Goal: Contribute content: Contribute content

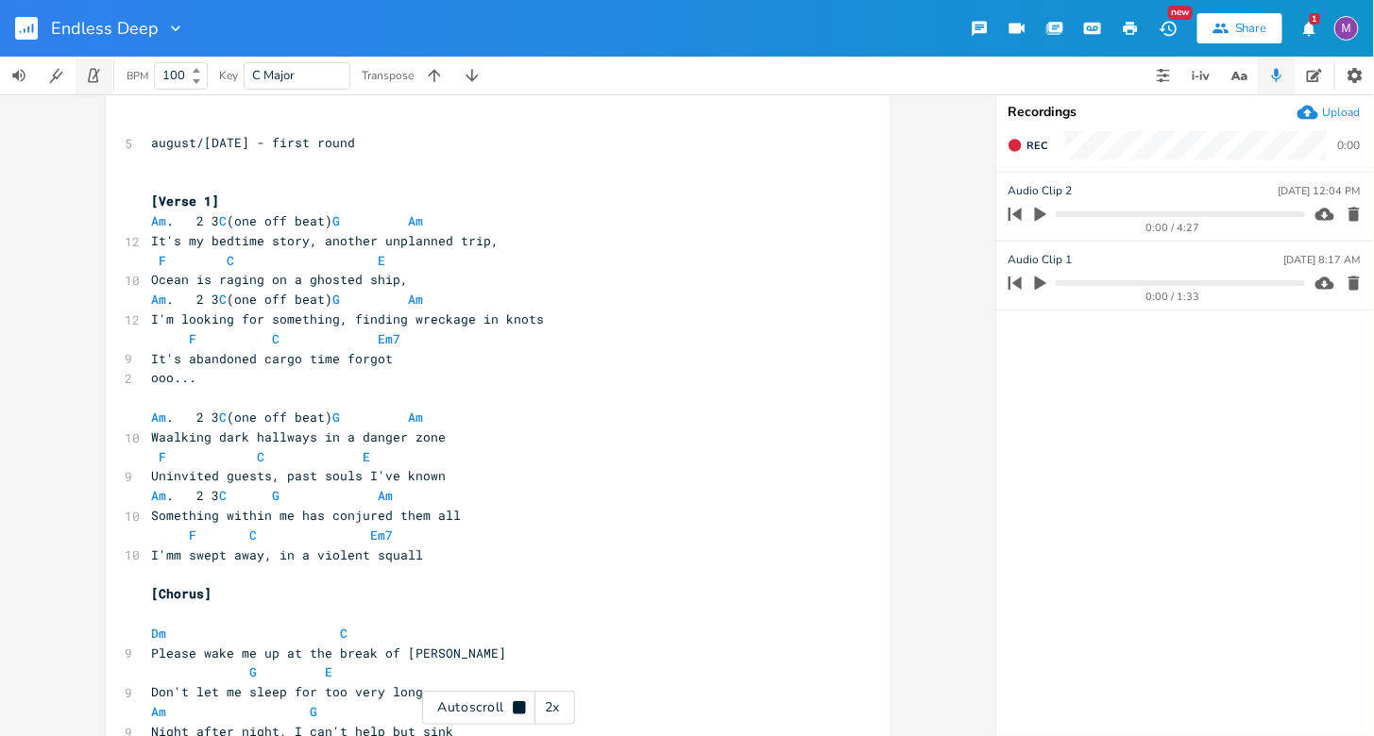
click at [94, 83] on icon "button" at bounding box center [93, 75] width 17 height 17
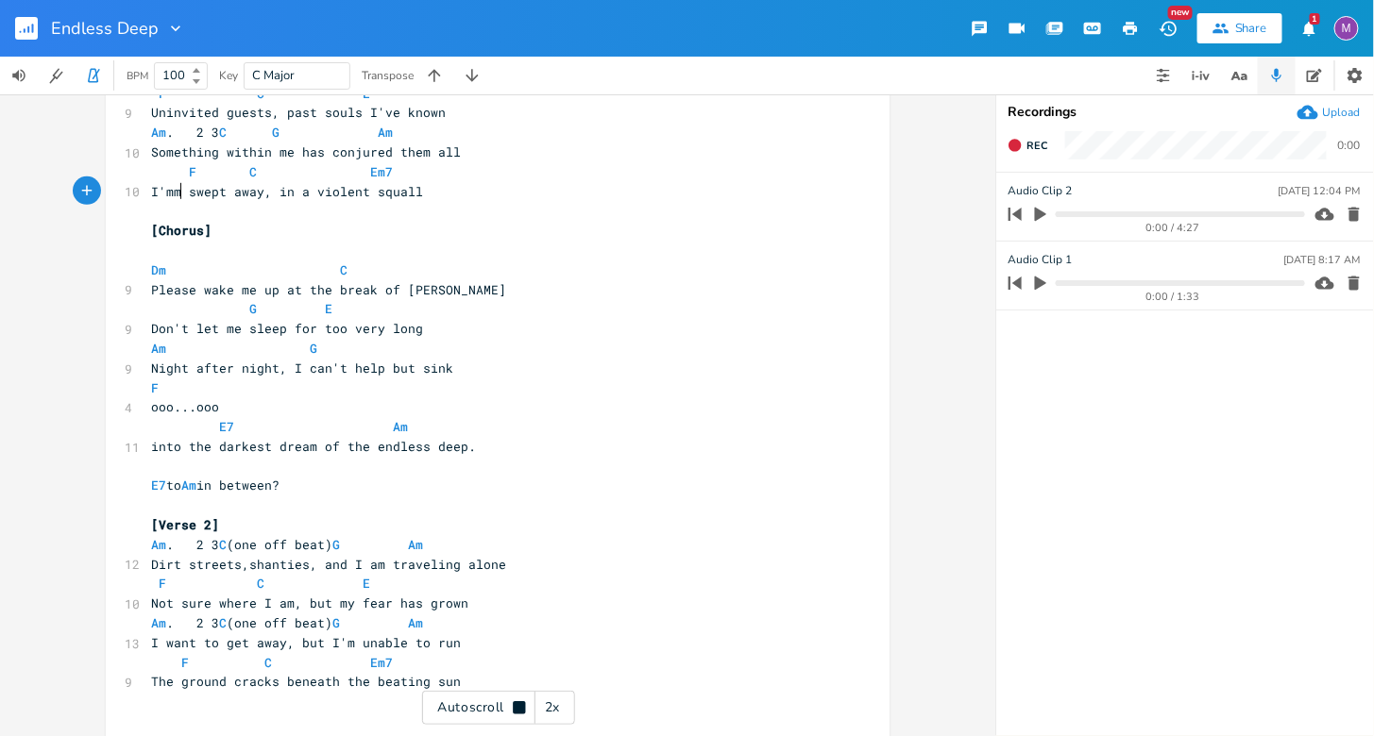
click at [175, 194] on span "I'mm swept away, in a violent squall" at bounding box center [287, 191] width 272 height 17
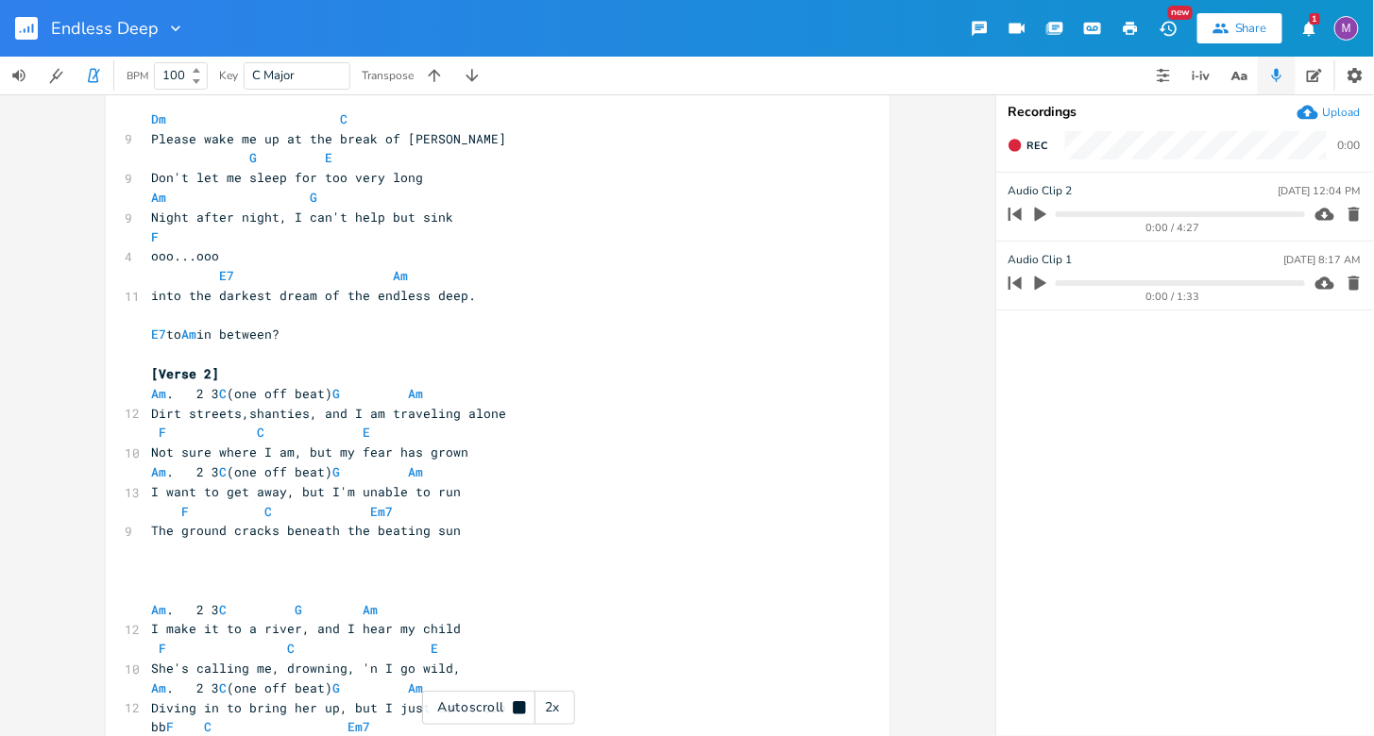
click at [518, 708] on icon at bounding box center [519, 708] width 12 height 12
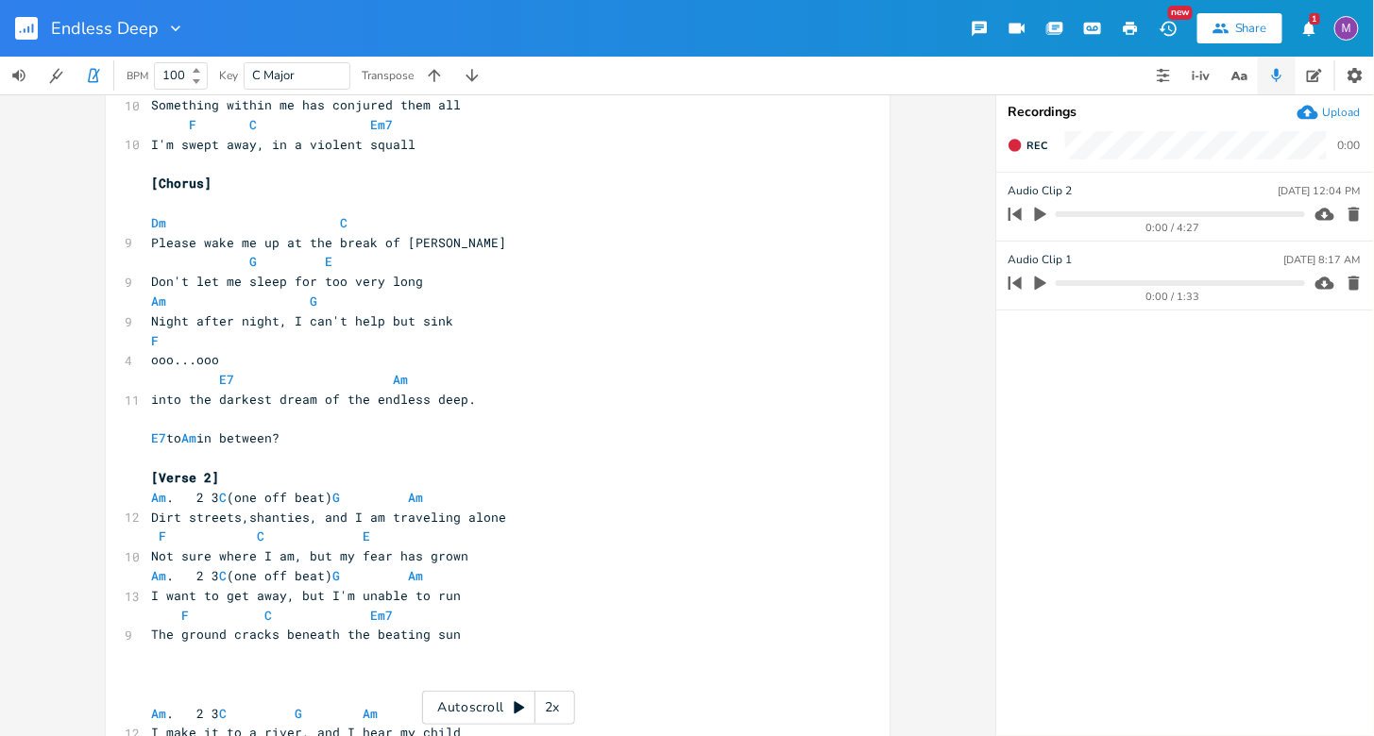
scroll to position [427, 0]
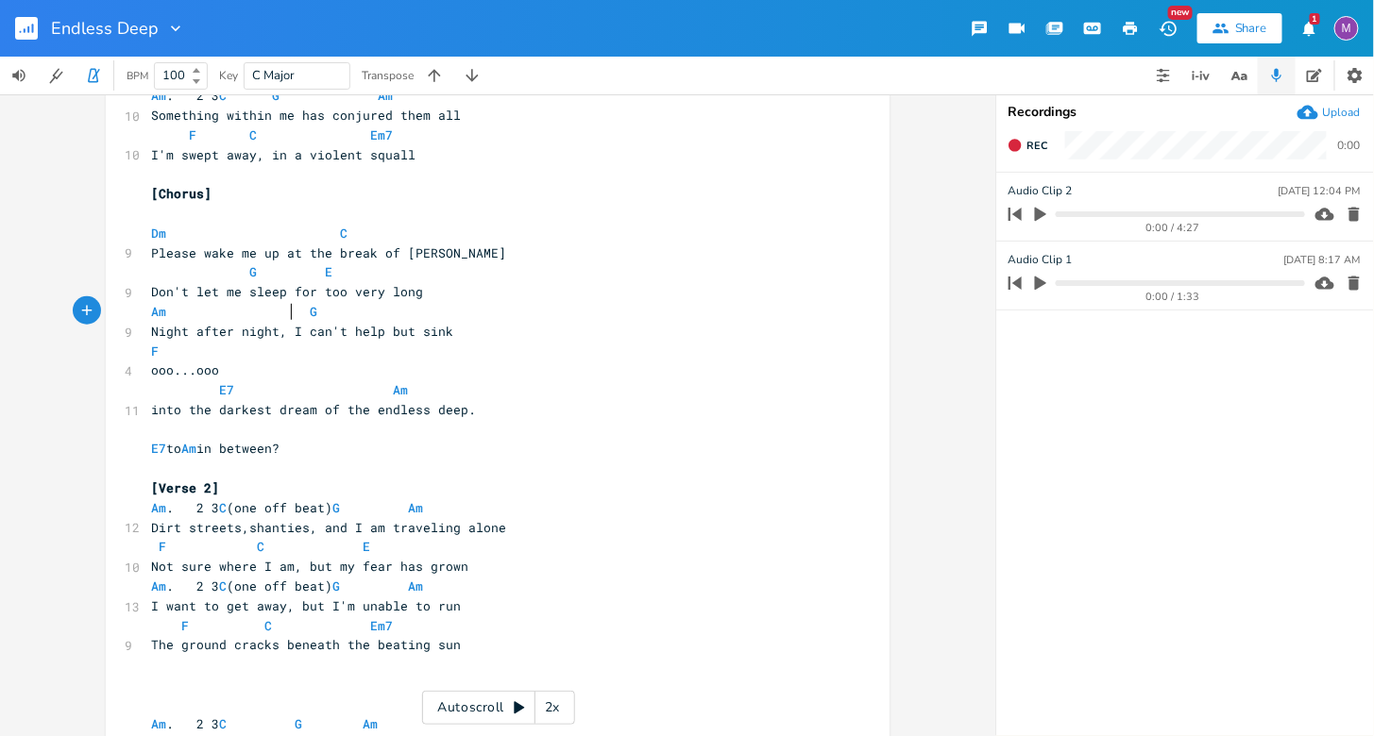
click at [284, 304] on span "Am G" at bounding box center [294, 311] width 287 height 17
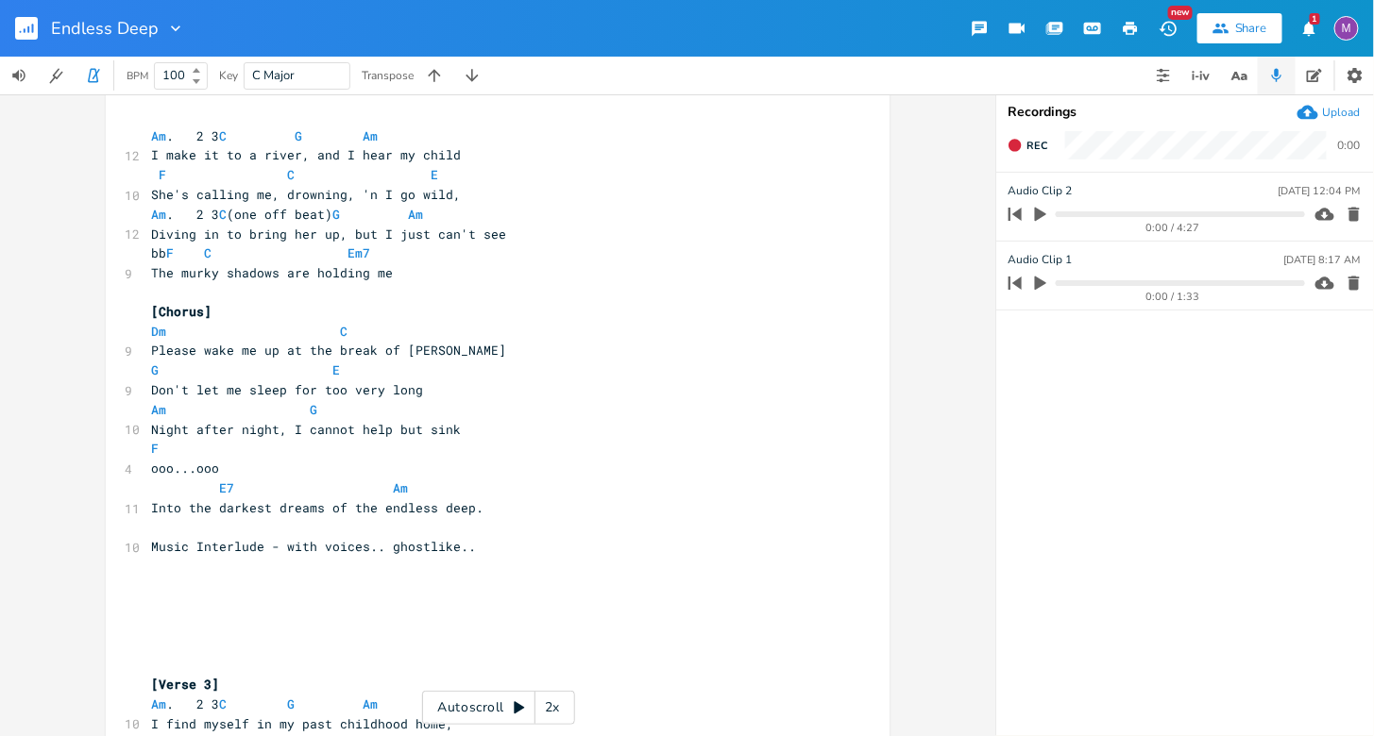
scroll to position [1016, 0]
click at [294, 406] on span "Am G" at bounding box center [294, 409] width 287 height 17
click at [341, 434] on span "Night after night, I cannot help but sink" at bounding box center [306, 429] width 310 height 17
type textarea "n't"
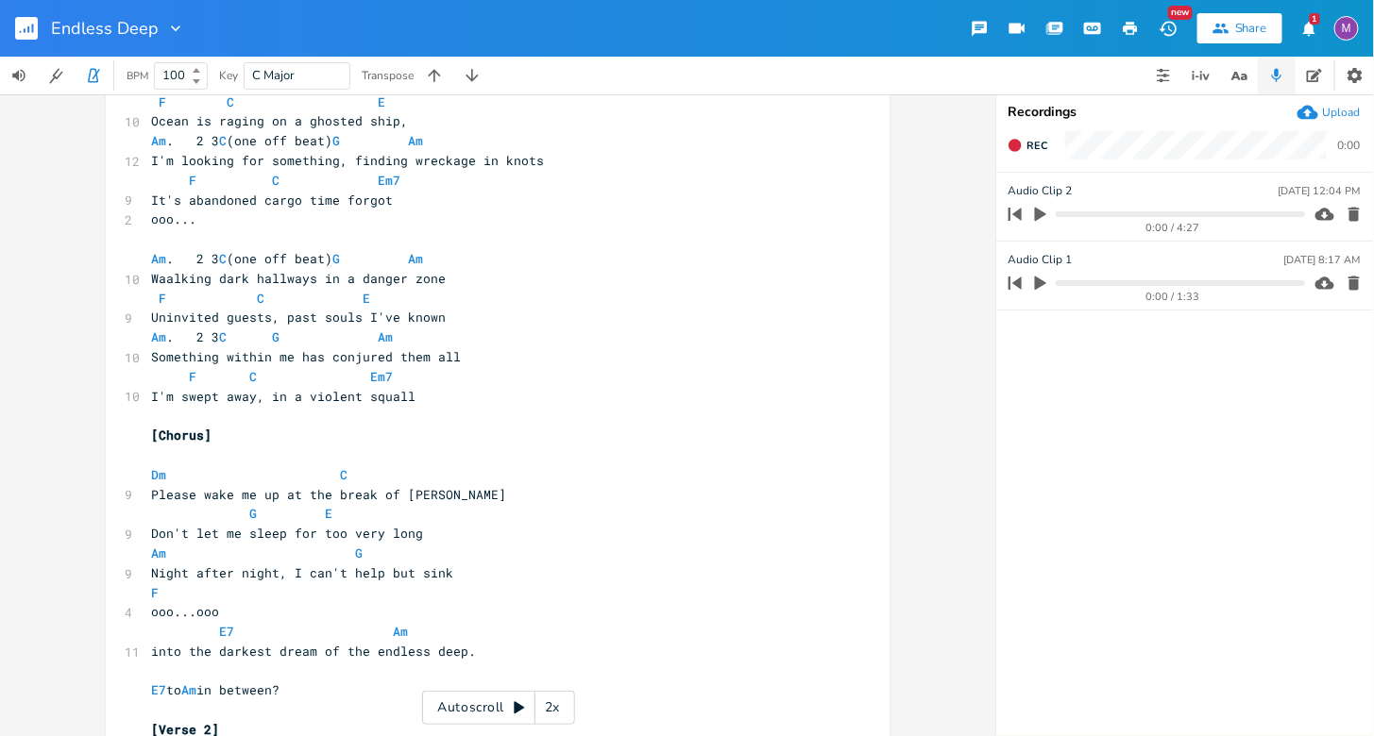
scroll to position [0, 0]
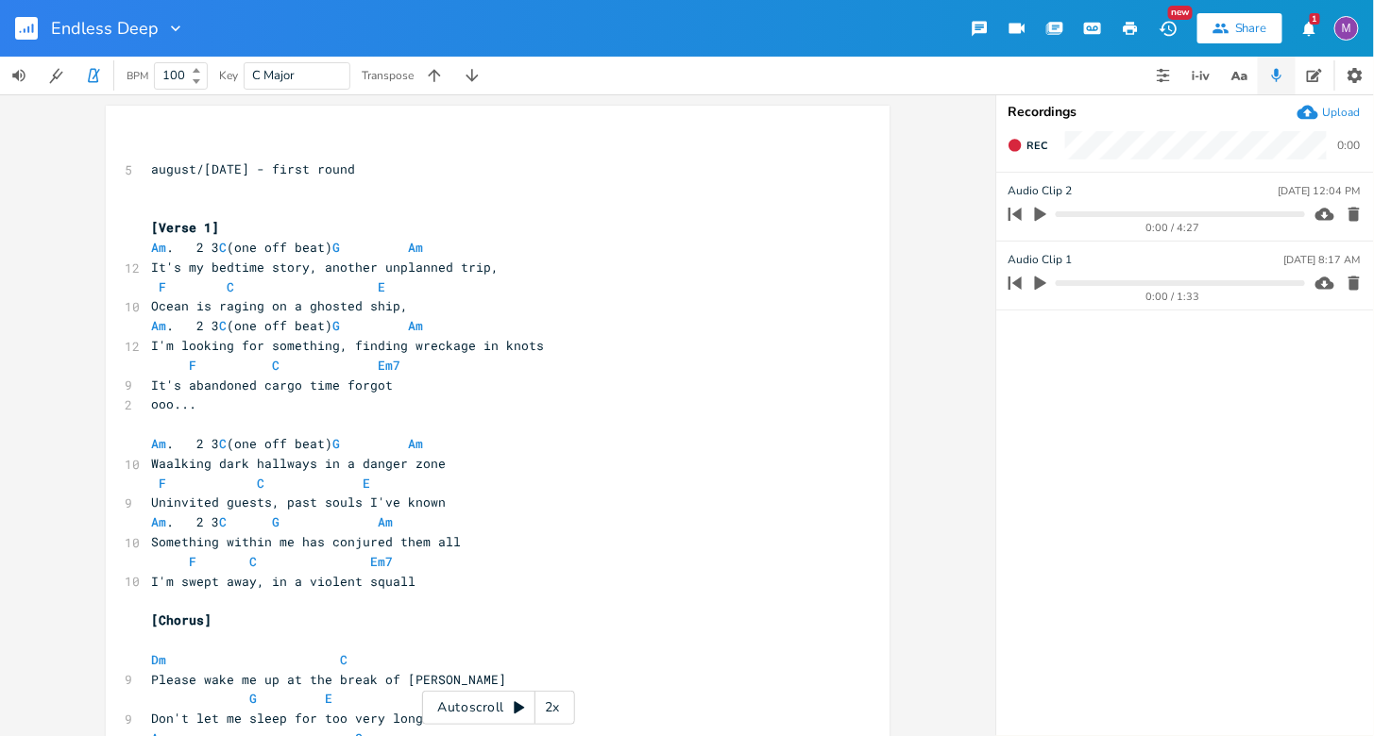
click at [518, 707] on icon at bounding box center [520, 708] width 10 height 12
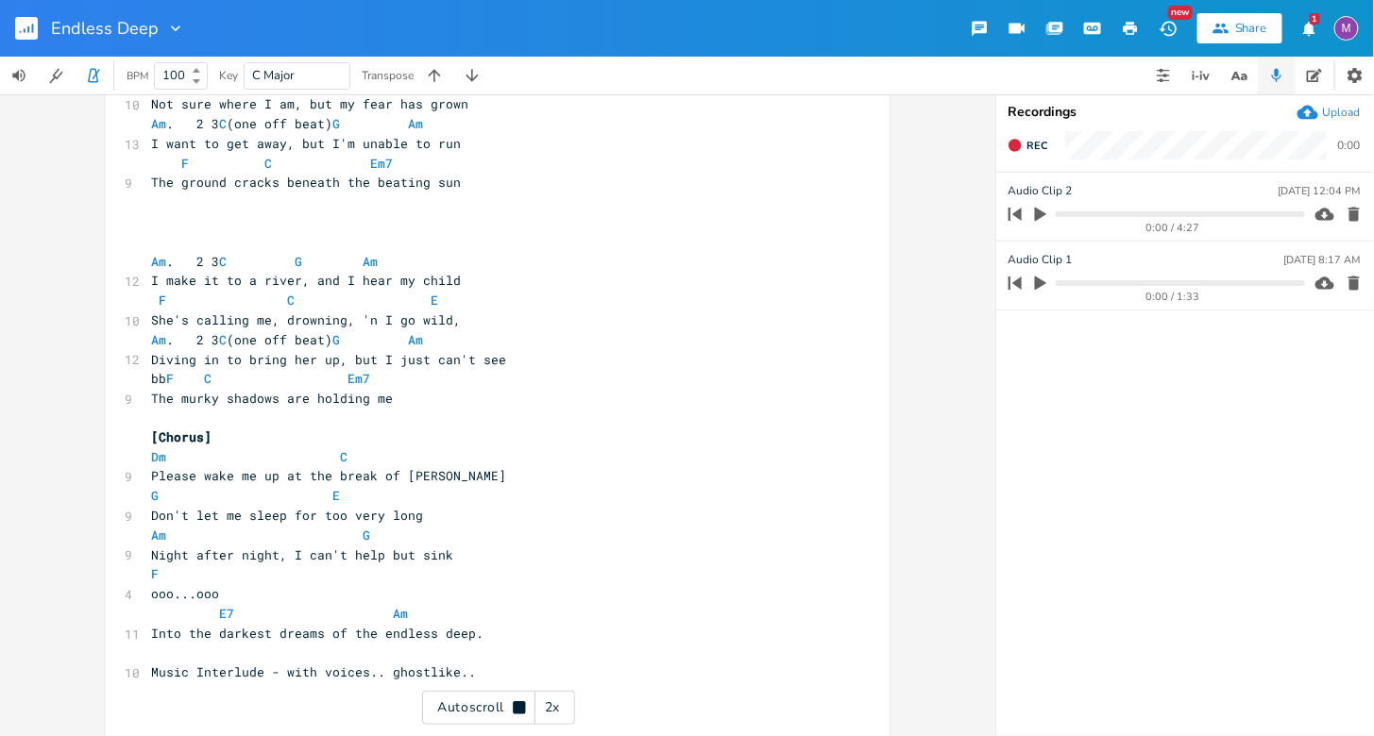
click at [472, 312] on pre "She's calling me, drowning, 'n I go wild," at bounding box center [488, 321] width 682 height 20
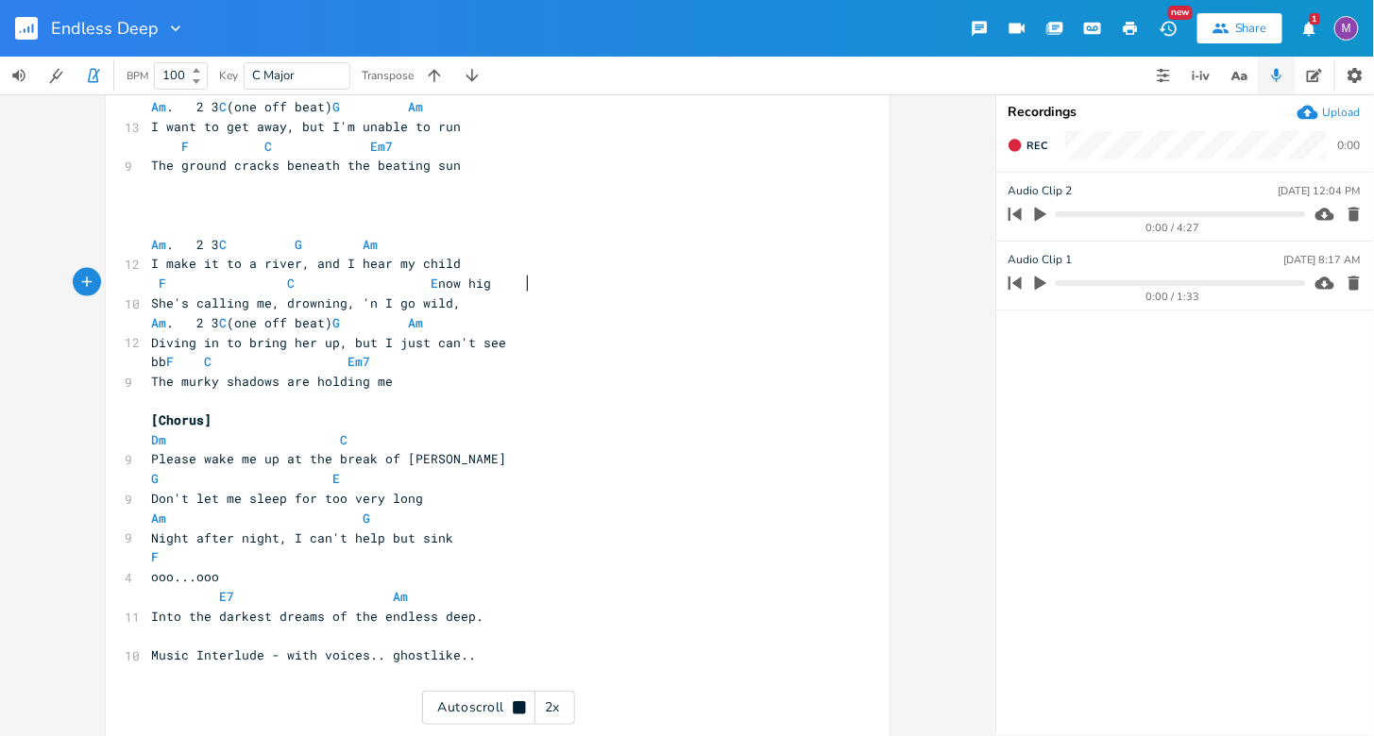
scroll to position [907, 0]
type textarea "now high"
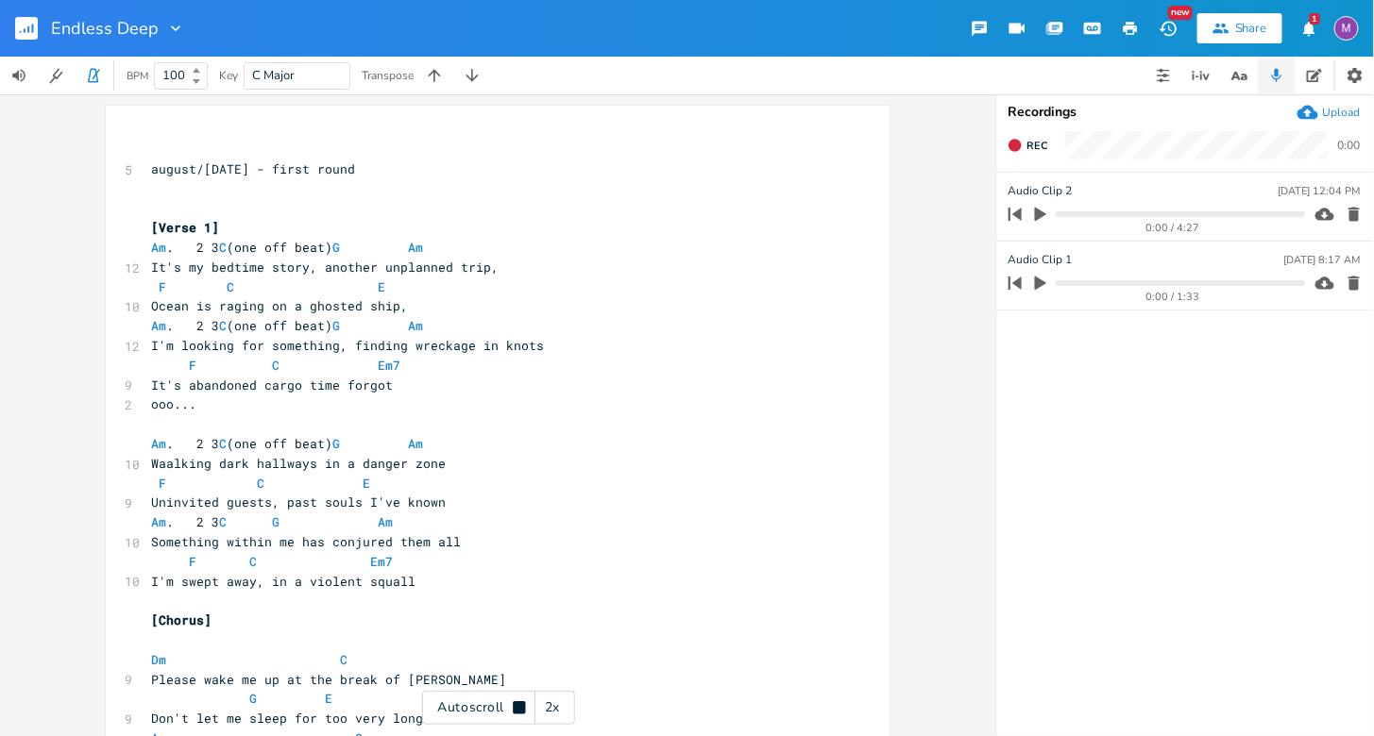
scroll to position [0, 0]
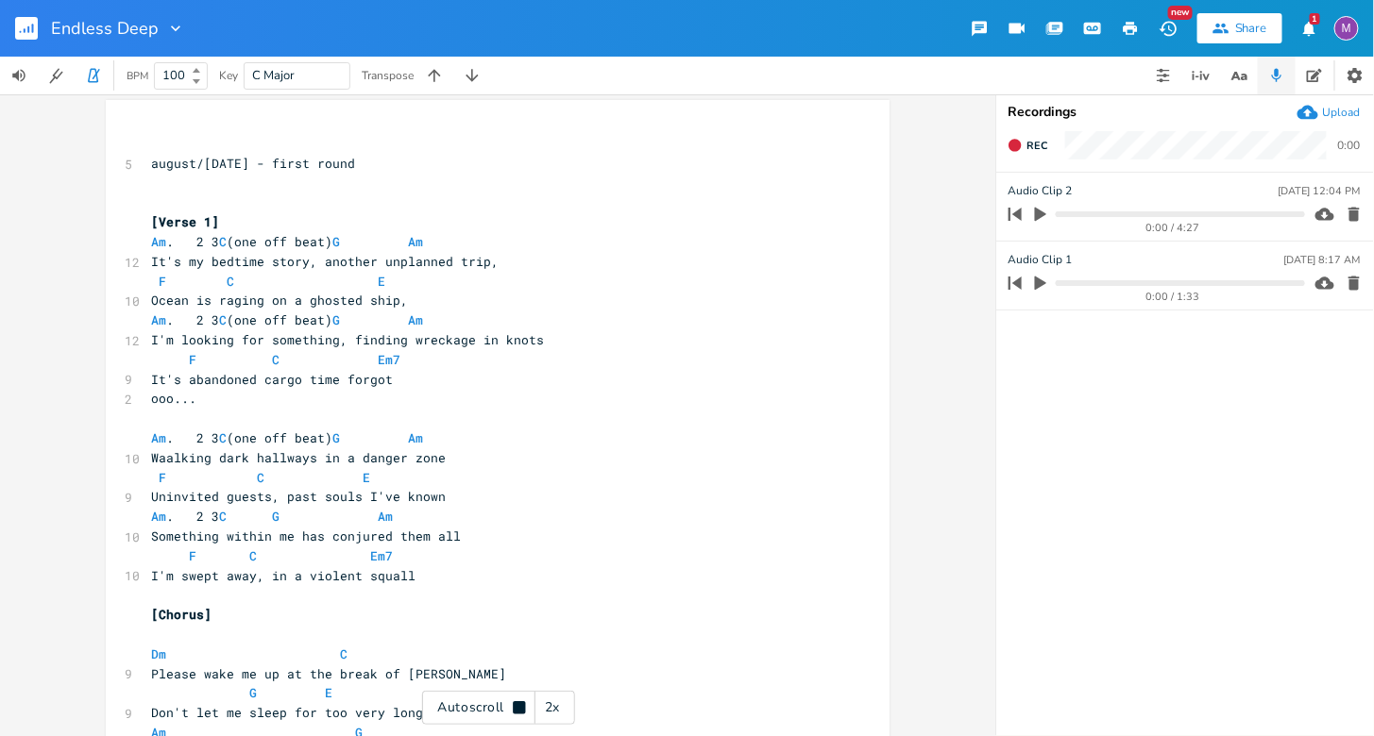
click at [498, 291] on pre "Ocean is raging on a ghosted ship," at bounding box center [488, 301] width 682 height 20
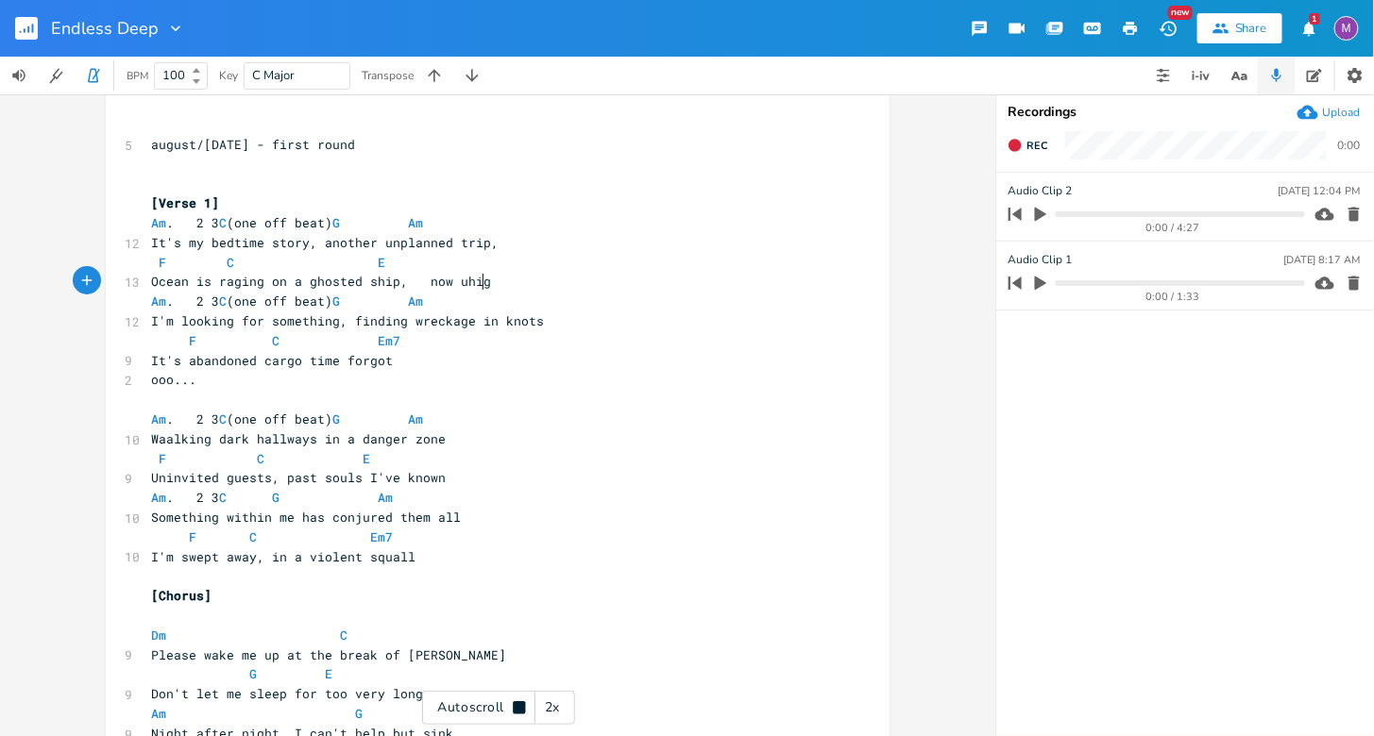
type textarea "now uhigh"
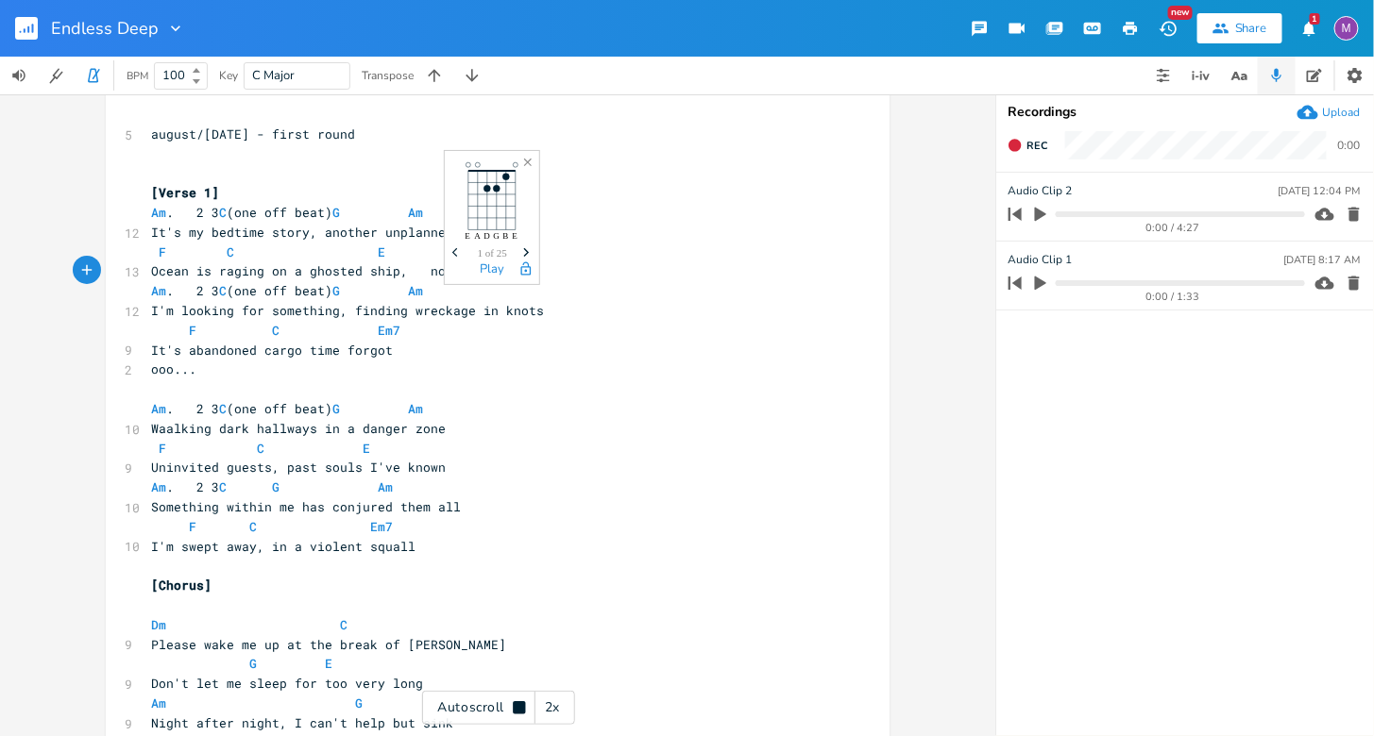
type textarea "high"
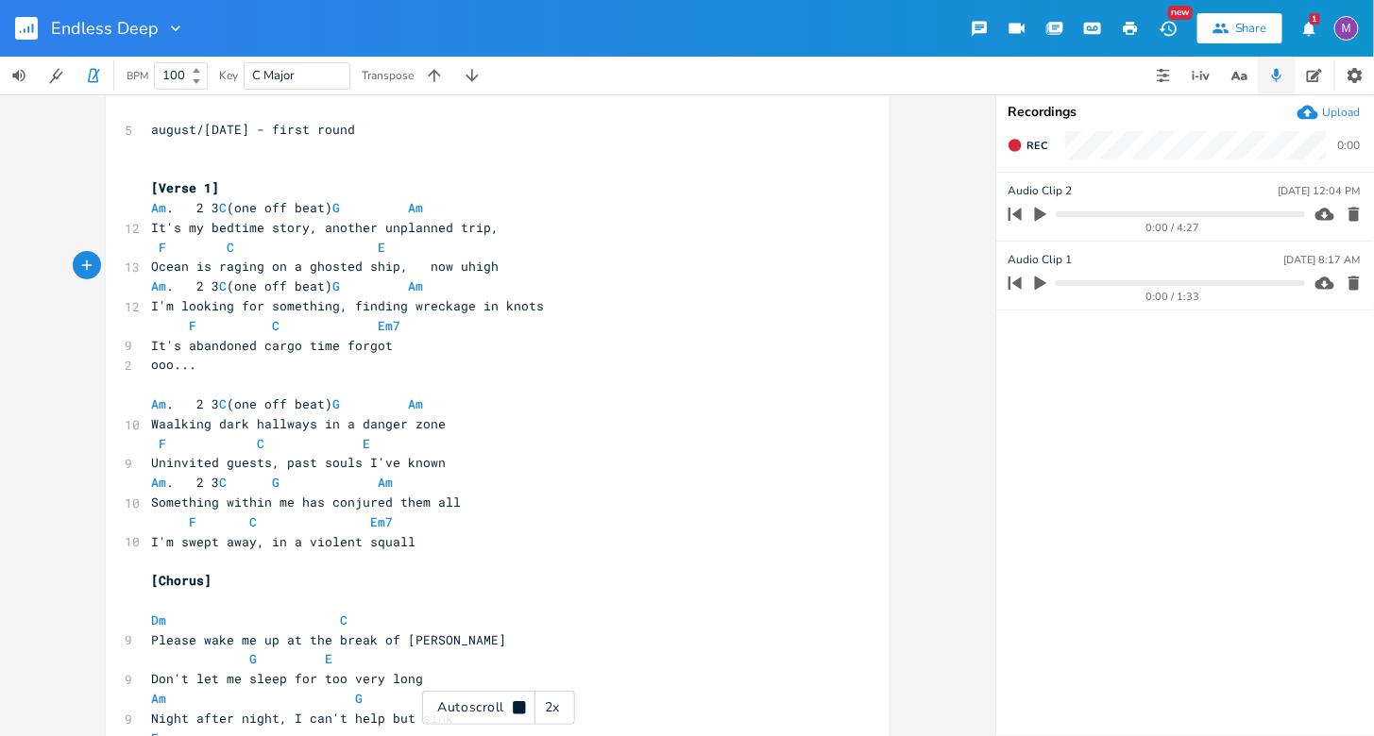
click at [704, 389] on pre "​" at bounding box center [488, 385] width 682 height 20
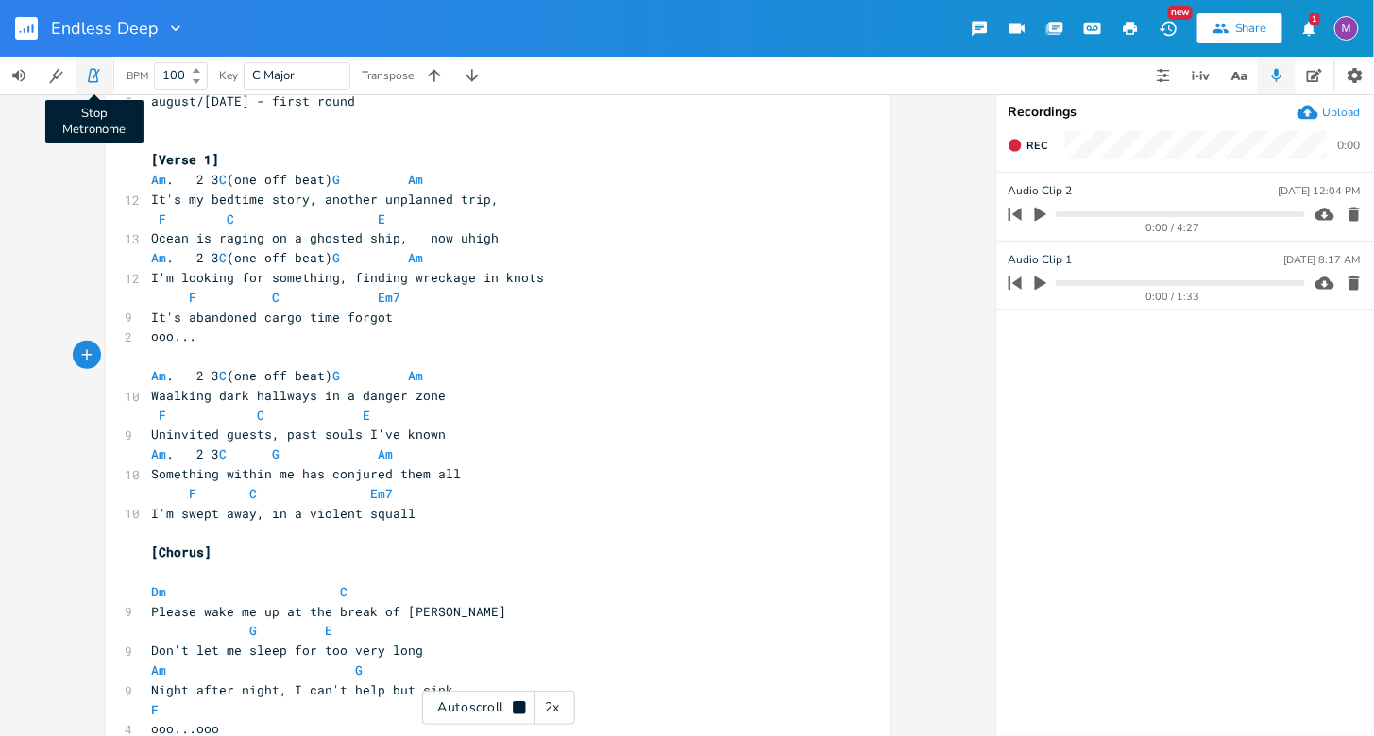
click at [90, 78] on icon "button" at bounding box center [93, 76] width 10 height 14
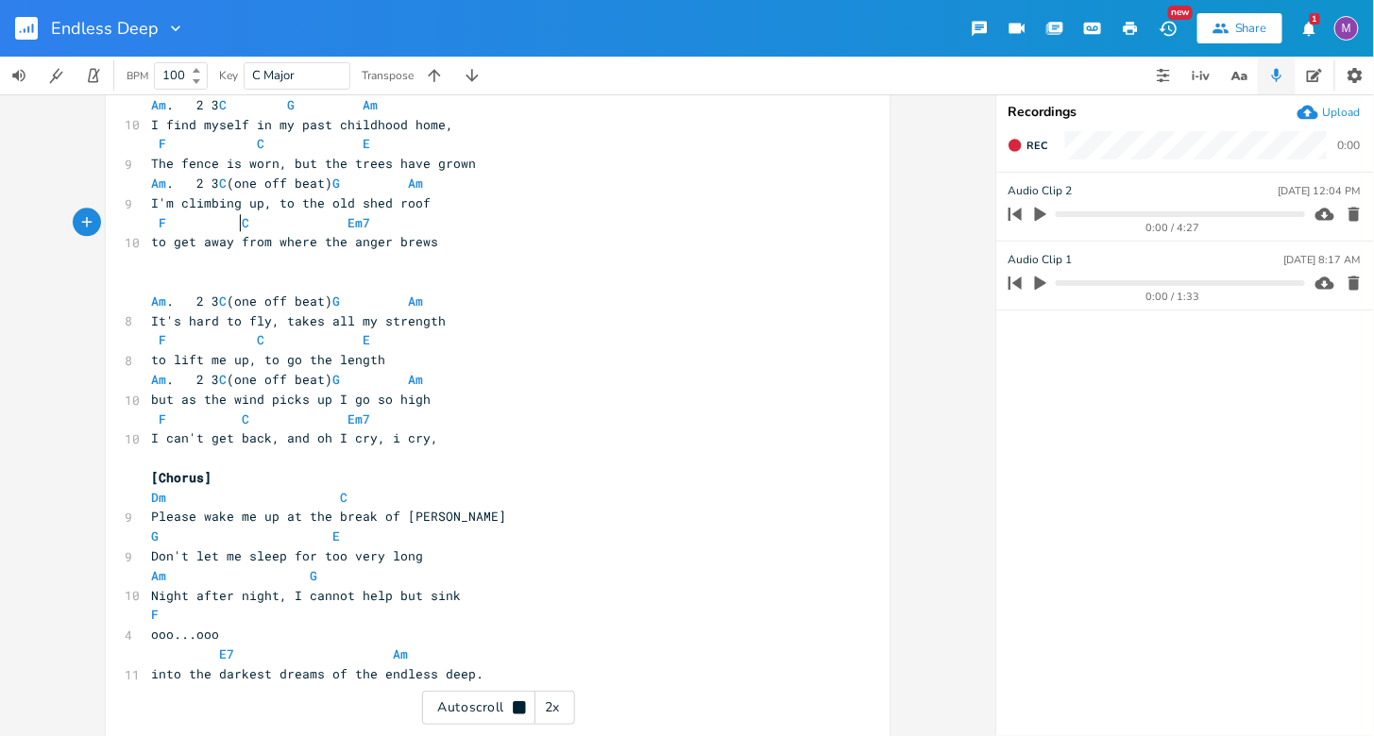
click at [242, 214] on span "C" at bounding box center [246, 222] width 8 height 17
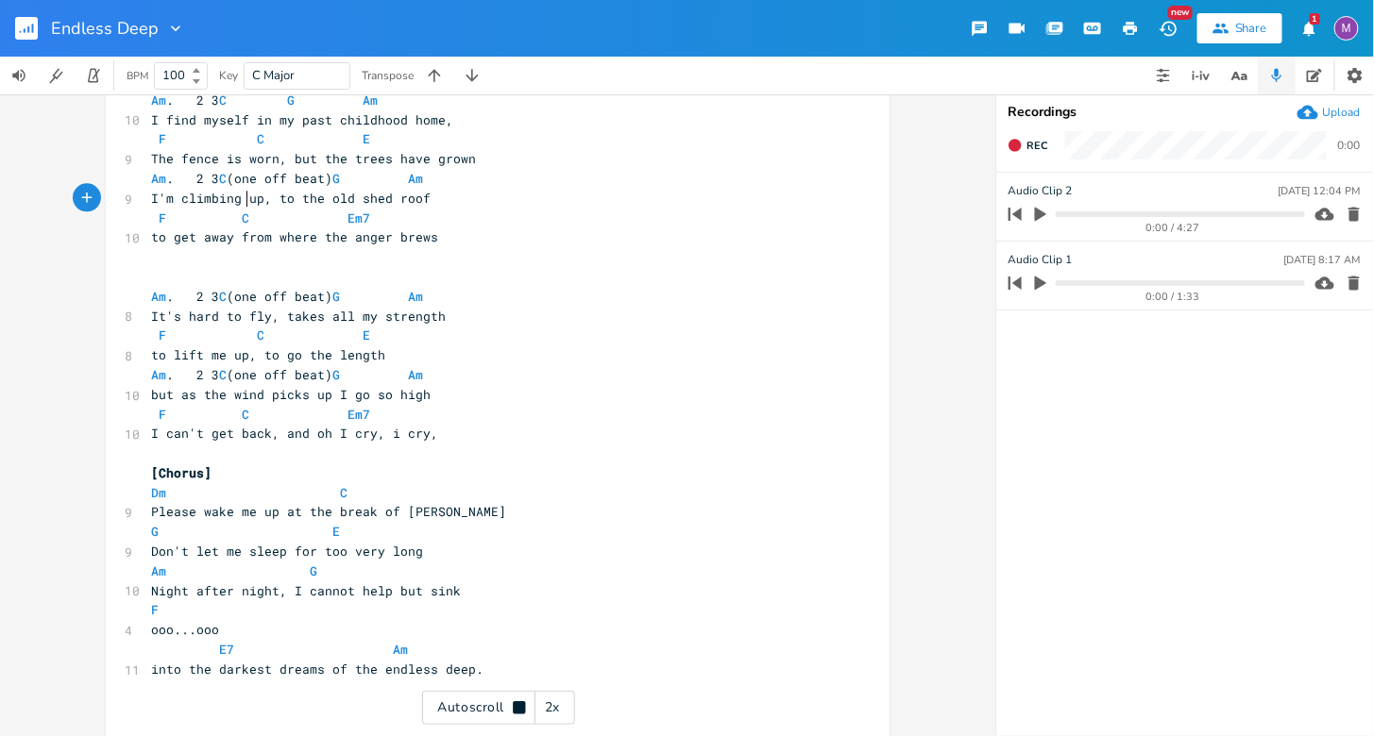
click at [243, 198] on span "I'm climbing up, to the old shed roof" at bounding box center [290, 198] width 279 height 17
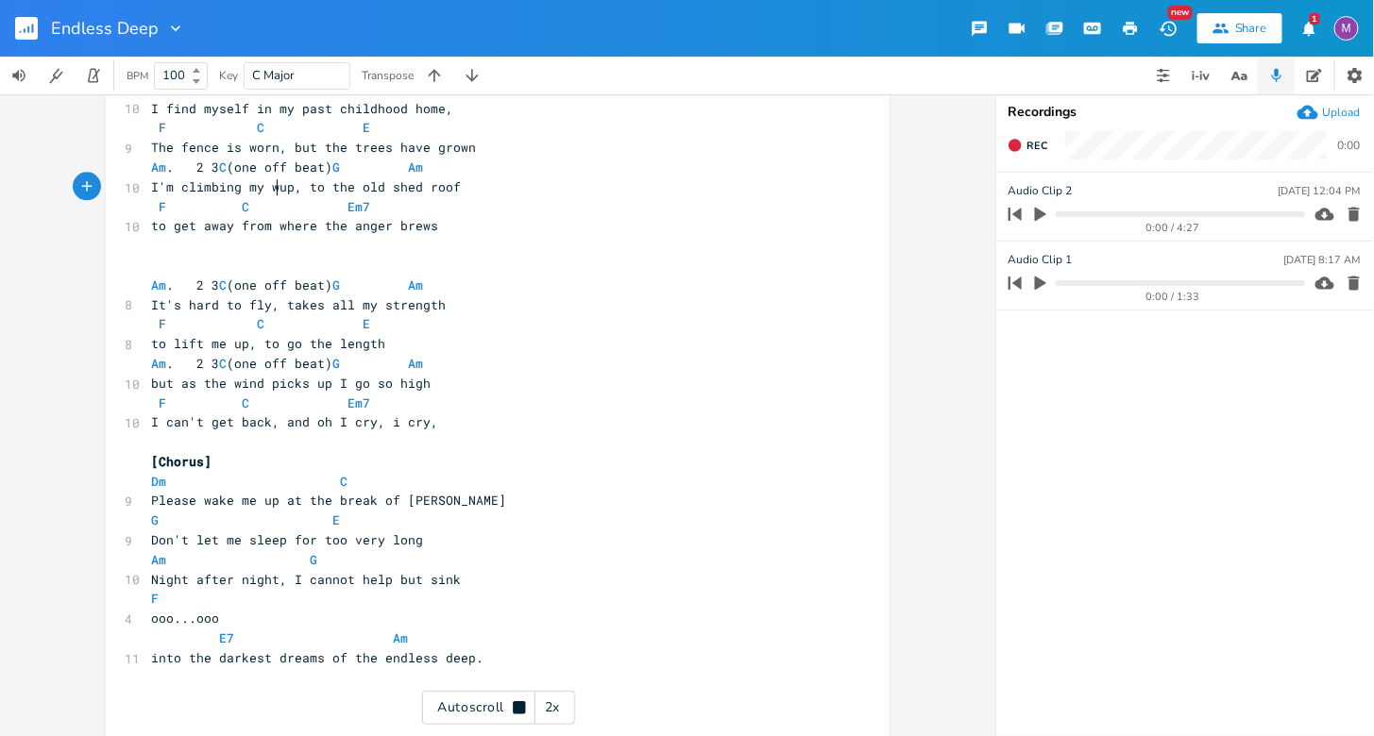
scroll to position [1633, 0]
type textarea "my wq"
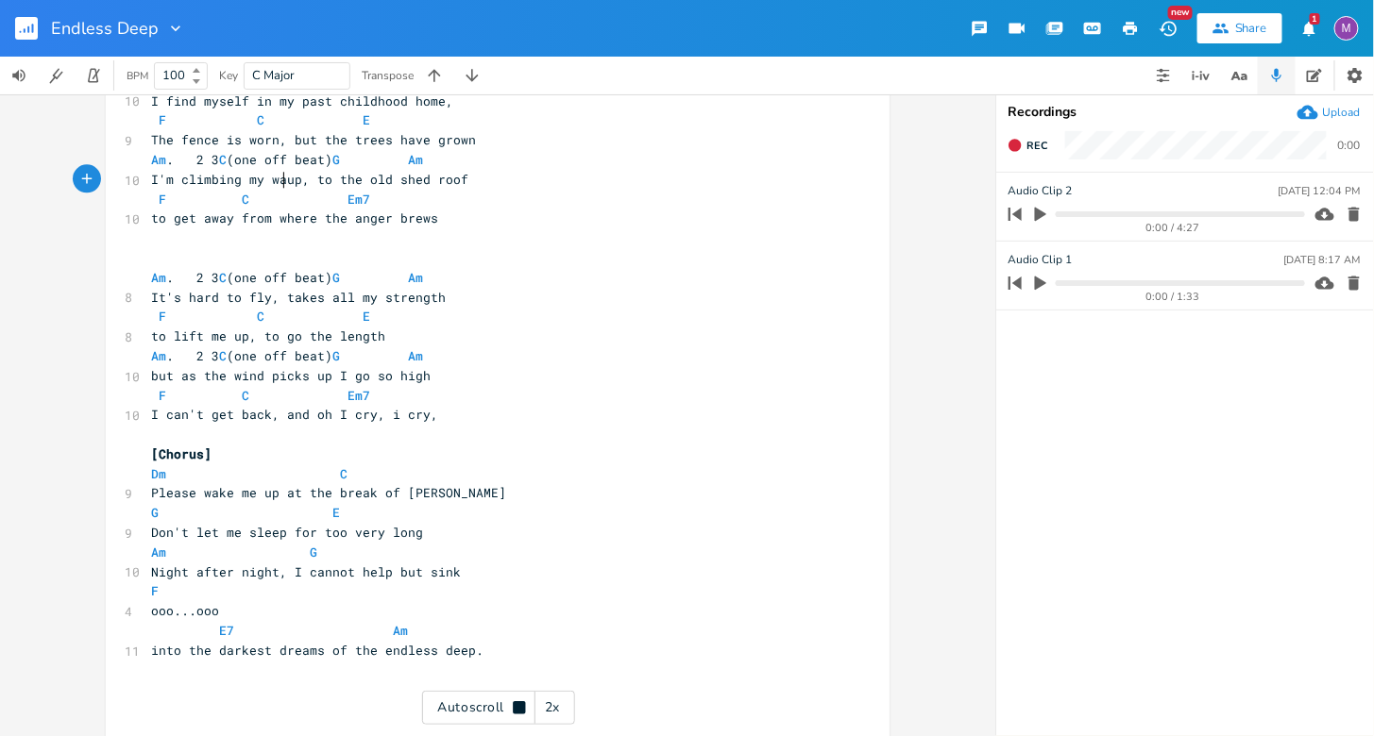
scroll to position [1640, 0]
type textarea "ay"
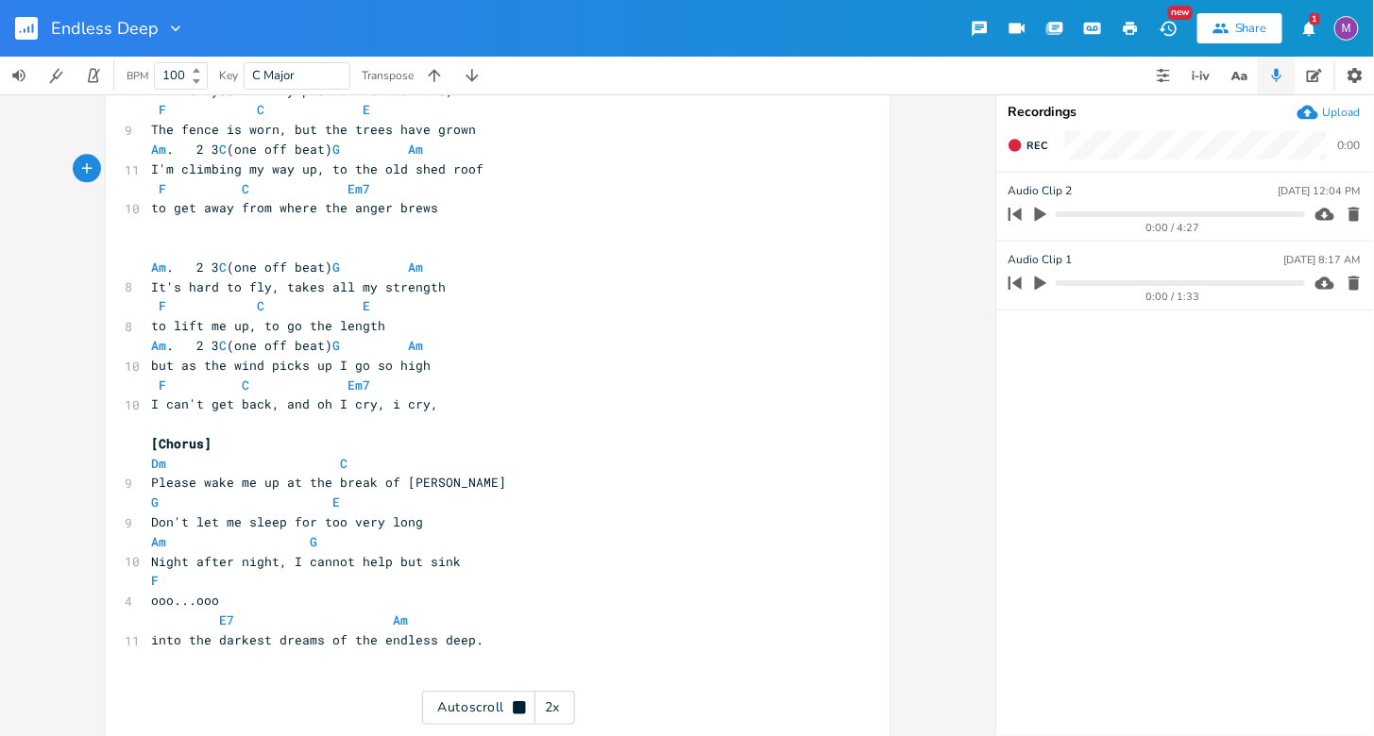
click at [264, 154] on span "Am . 2 3 C (one off beat) G Am" at bounding box center [290, 149] width 279 height 17
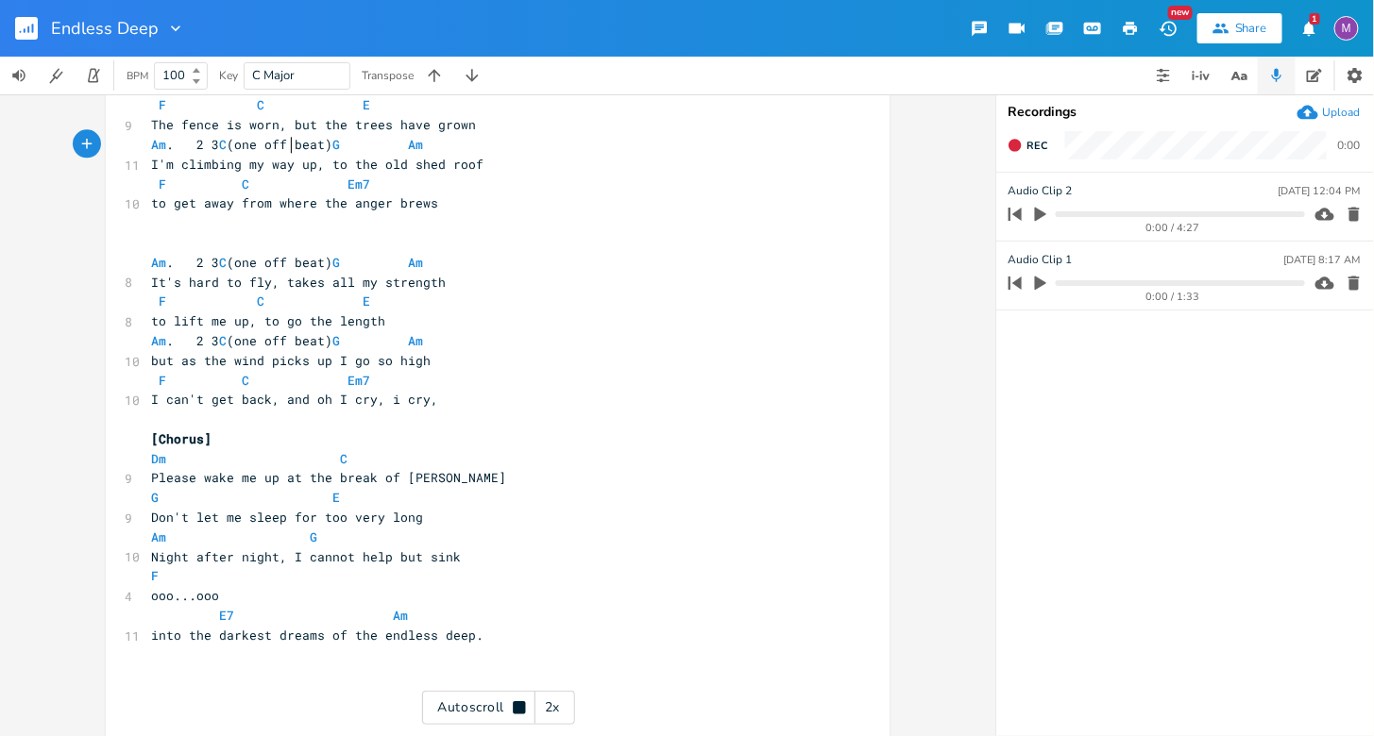
scroll to position [0, 8]
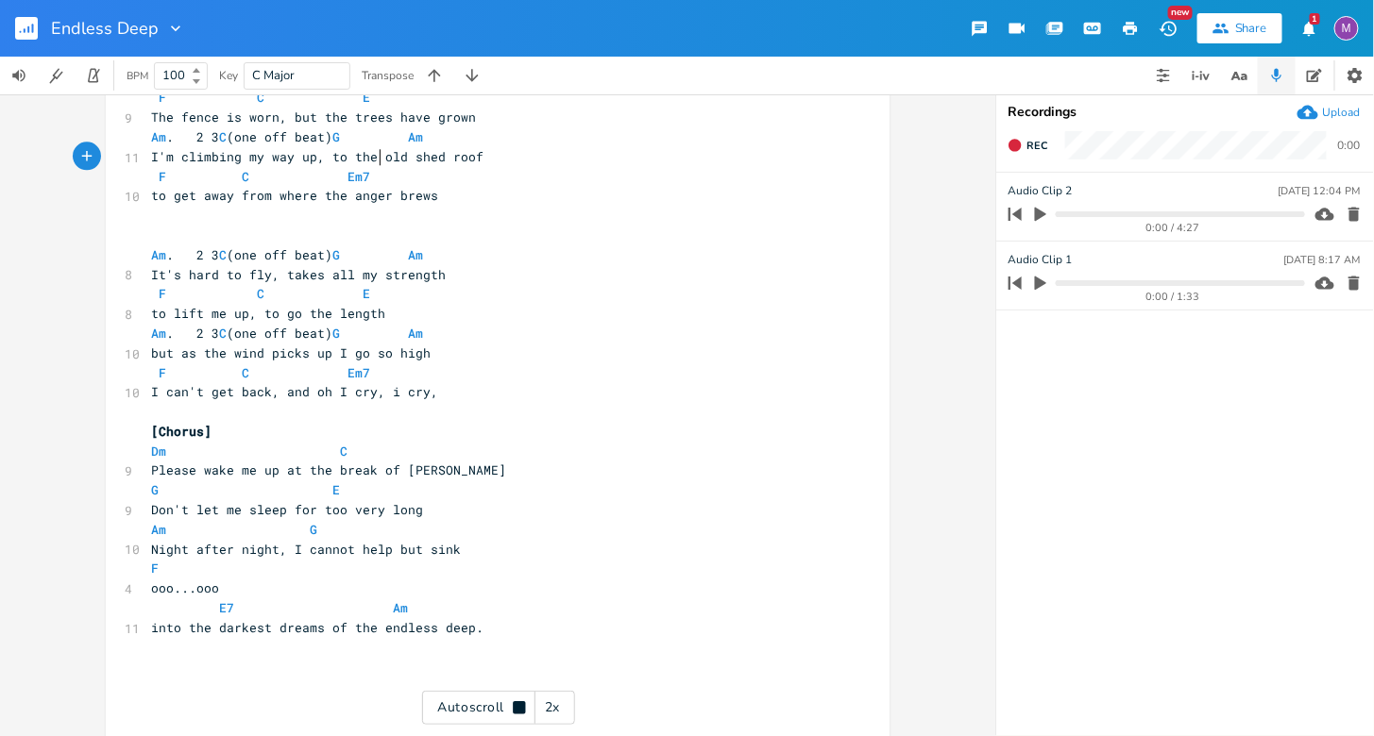
click at [373, 160] on span "I'm climbing my way up, to the old shed roof" at bounding box center [317, 156] width 332 height 17
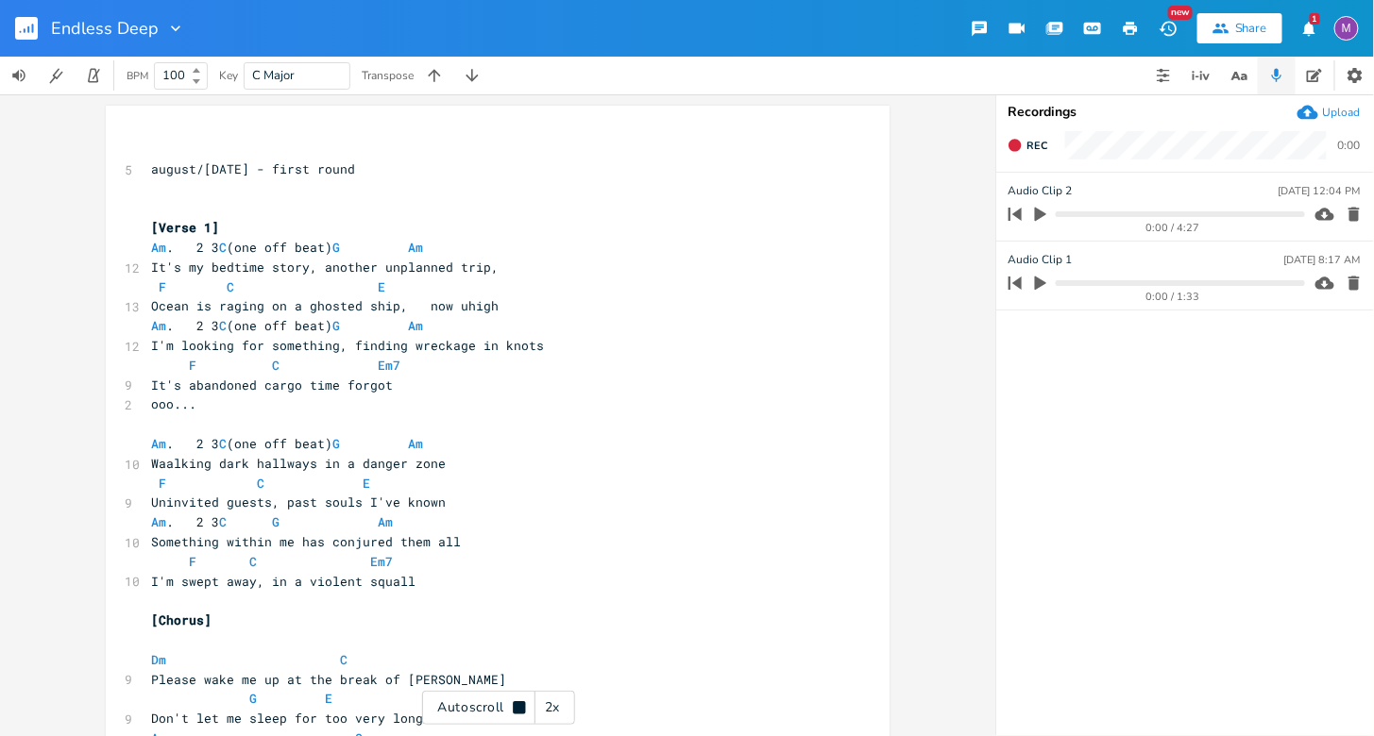
scroll to position [0, 0]
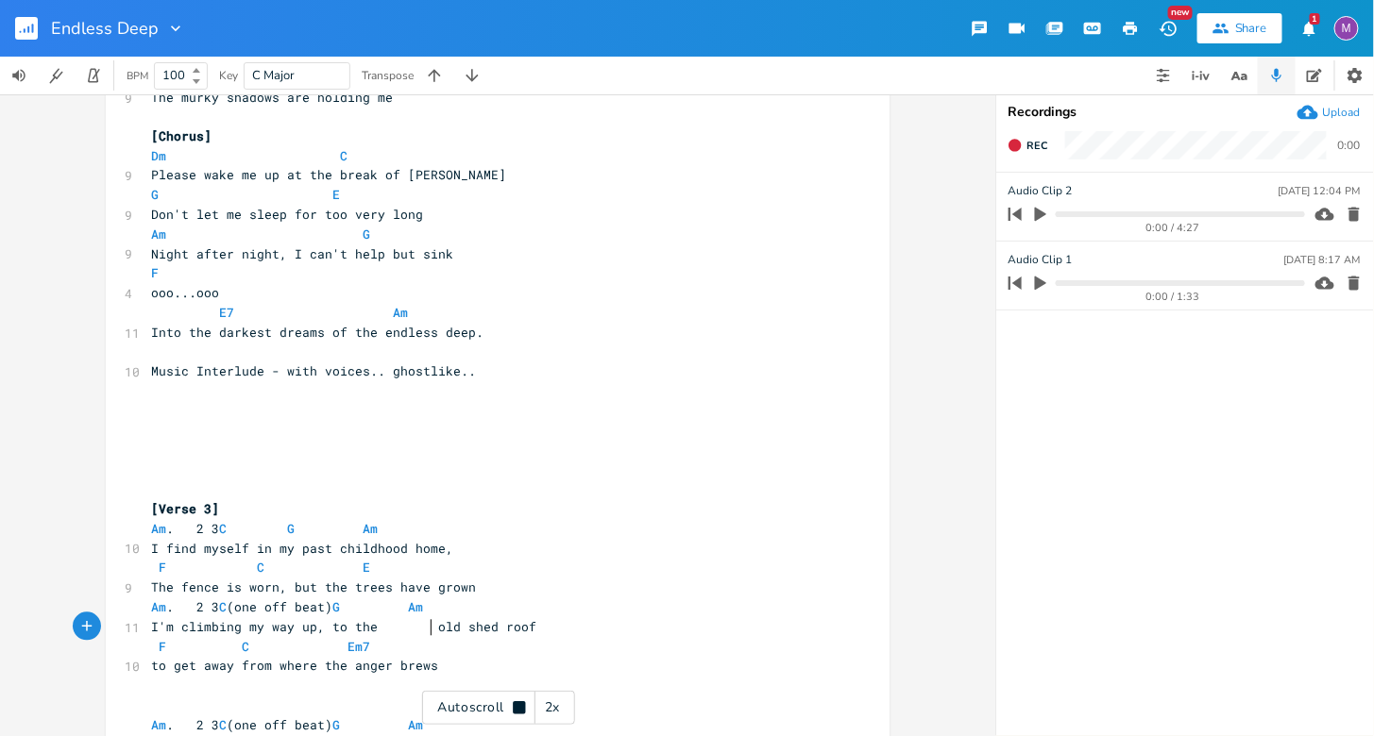
click at [20, 27] on rect "button" at bounding box center [26, 28] width 23 height 23
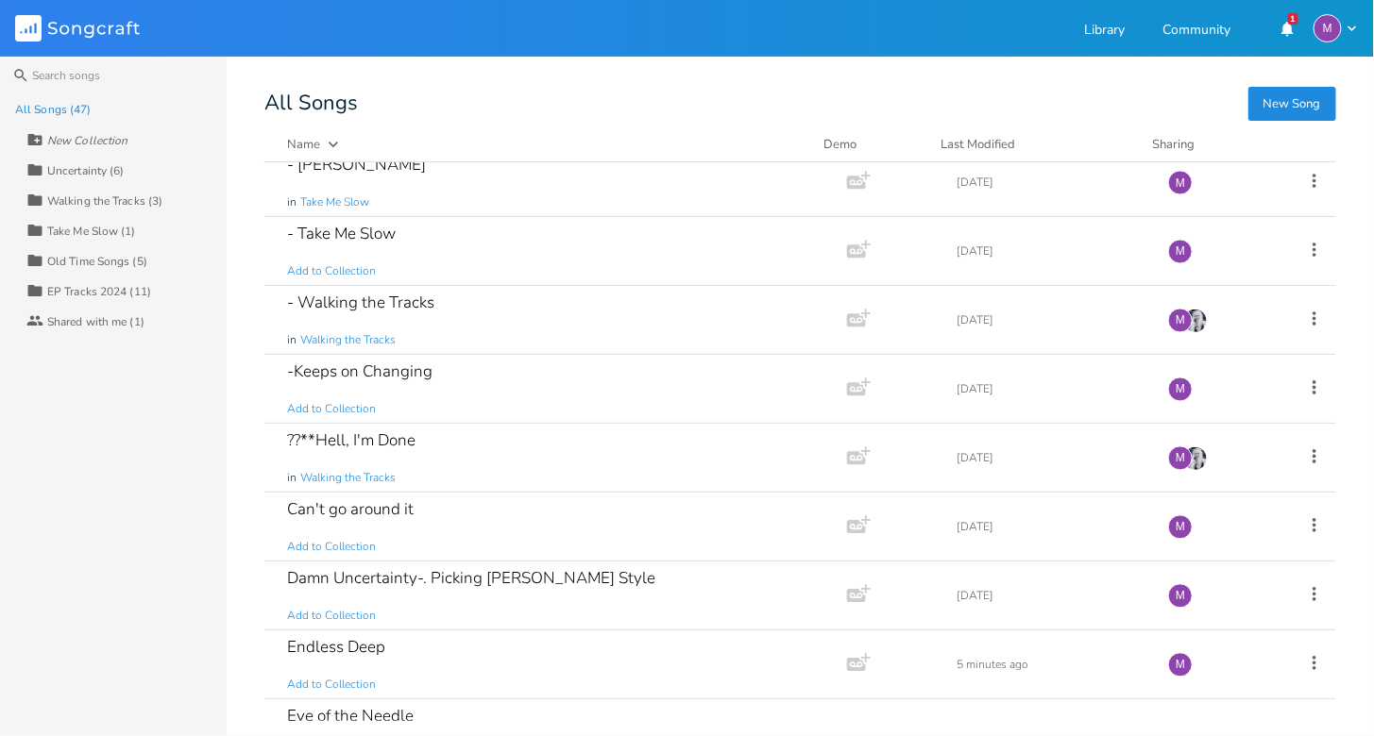
scroll to position [1193, 0]
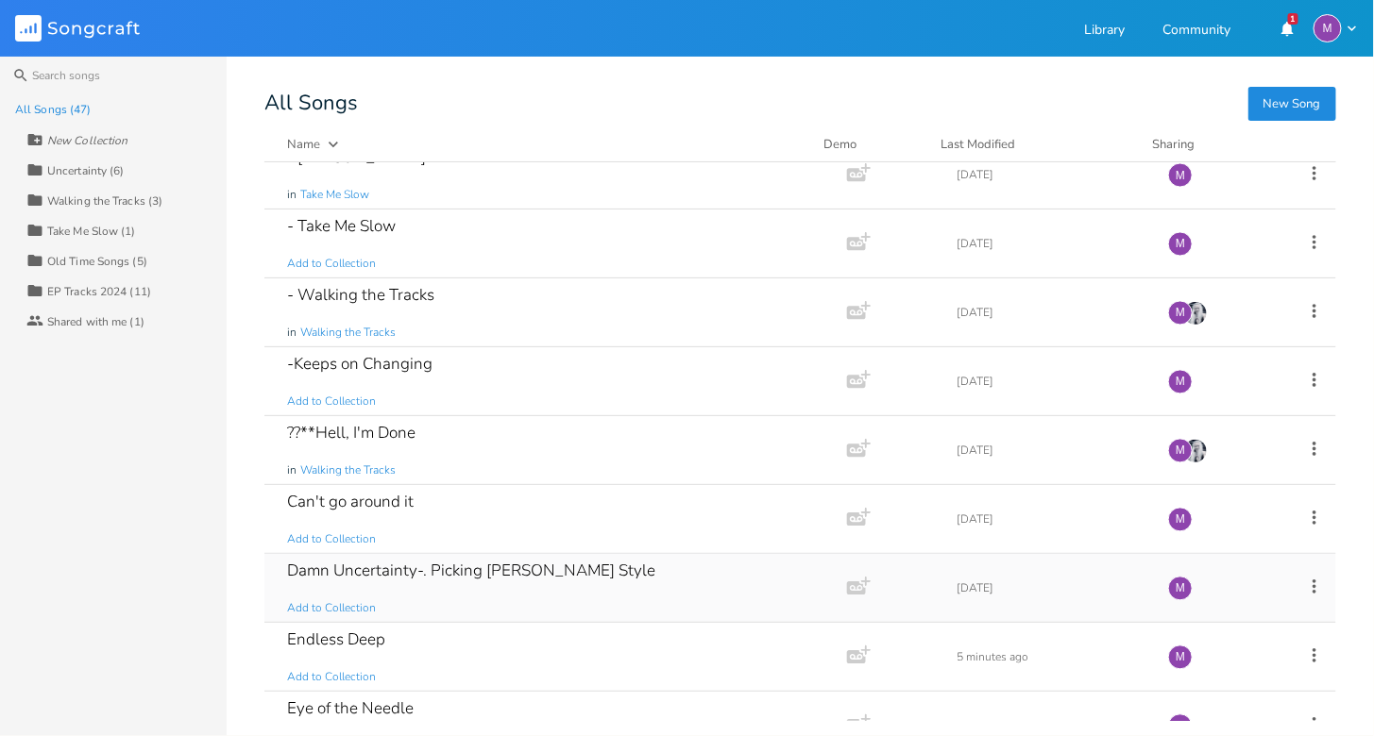
click at [540, 563] on div "Damn Uncertainty-. Picking [PERSON_NAME] Style" at bounding box center [471, 571] width 368 height 16
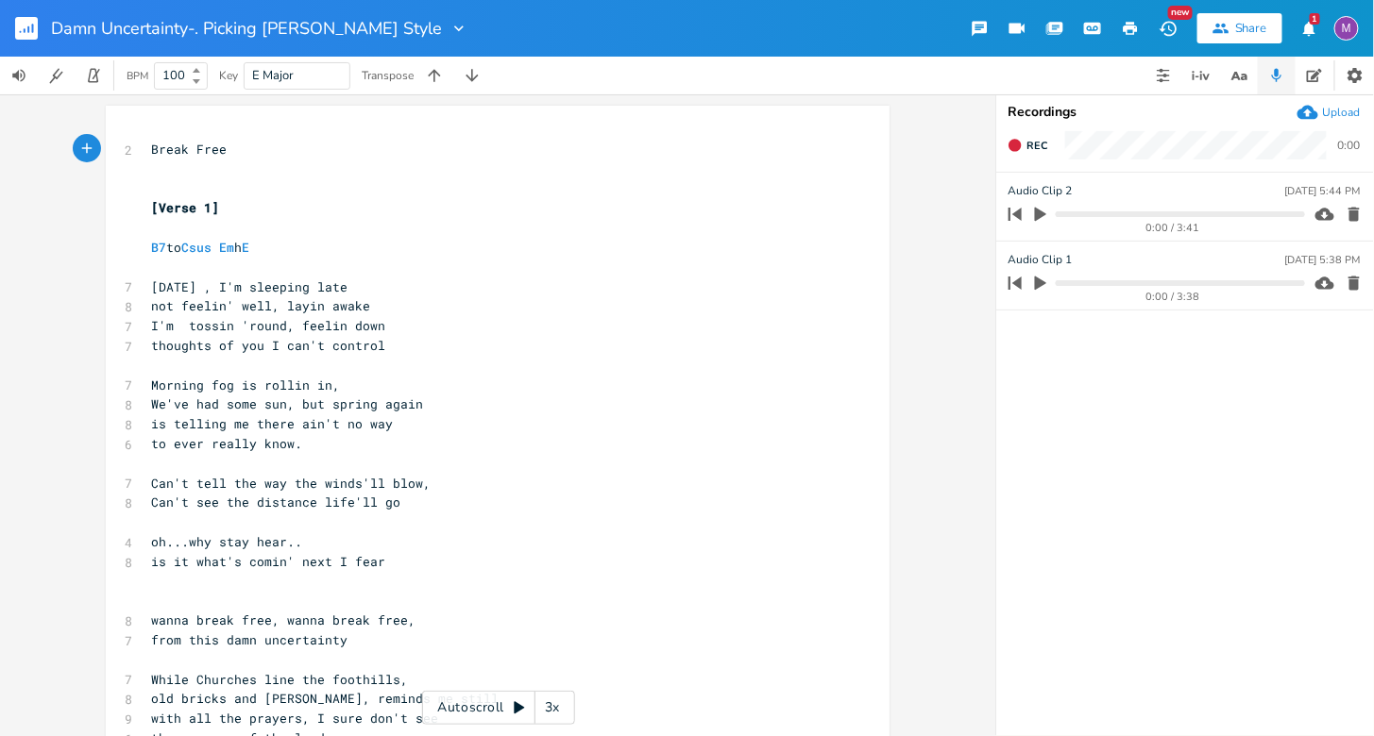
click at [554, 720] on div "3x" at bounding box center [552, 708] width 34 height 34
click at [554, 720] on div "4x" at bounding box center [552, 708] width 34 height 34
click at [554, 719] on div "5x" at bounding box center [552, 708] width 34 height 34
click at [521, 710] on icon at bounding box center [519, 708] width 15 height 15
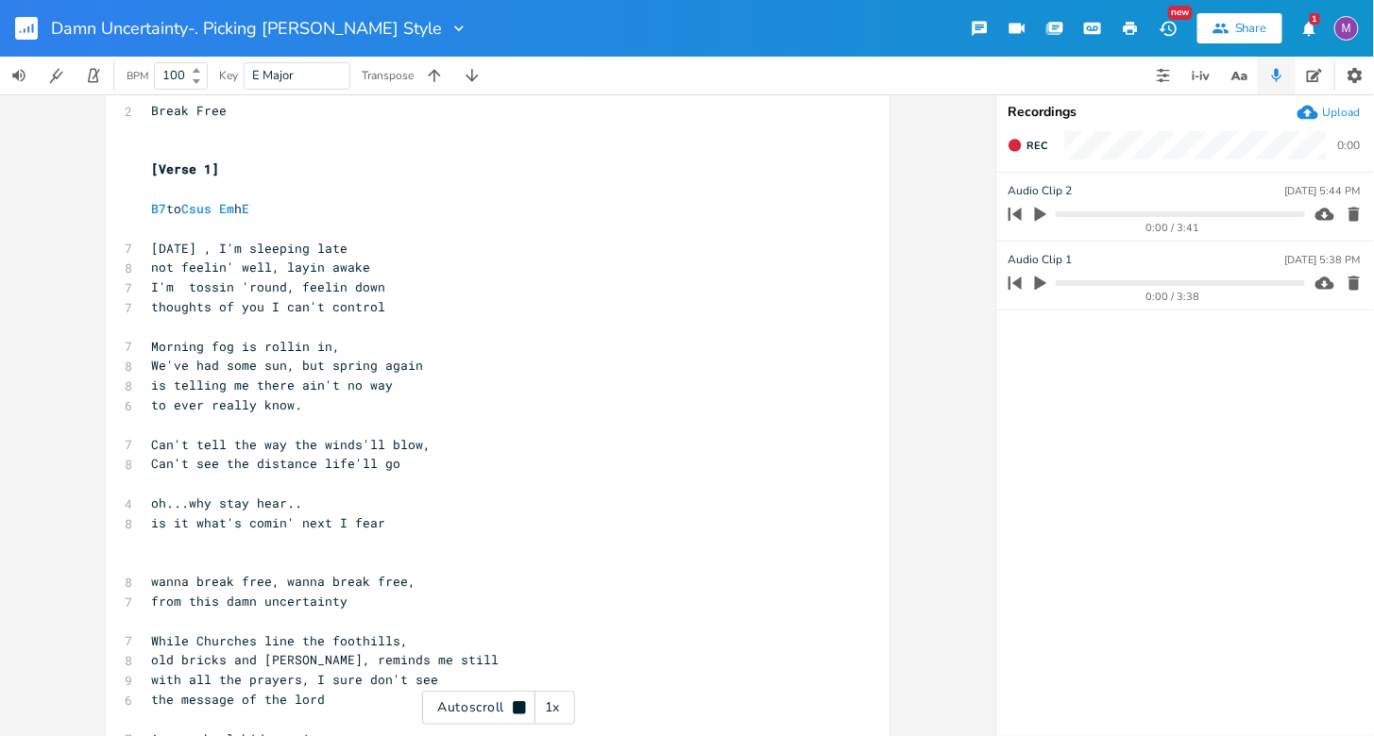
scroll to position [40, 0]
click at [27, 35] on rect "button" at bounding box center [26, 28] width 23 height 23
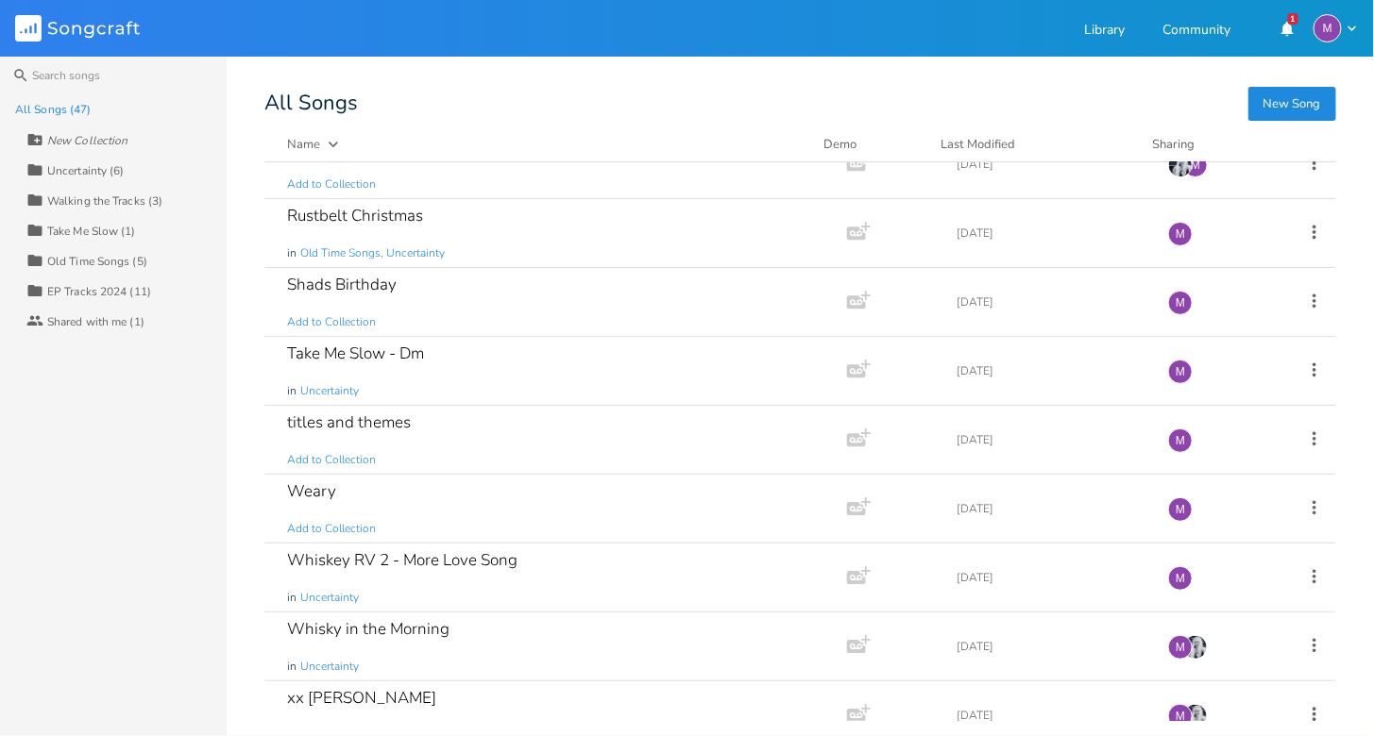
scroll to position [2660, 0]
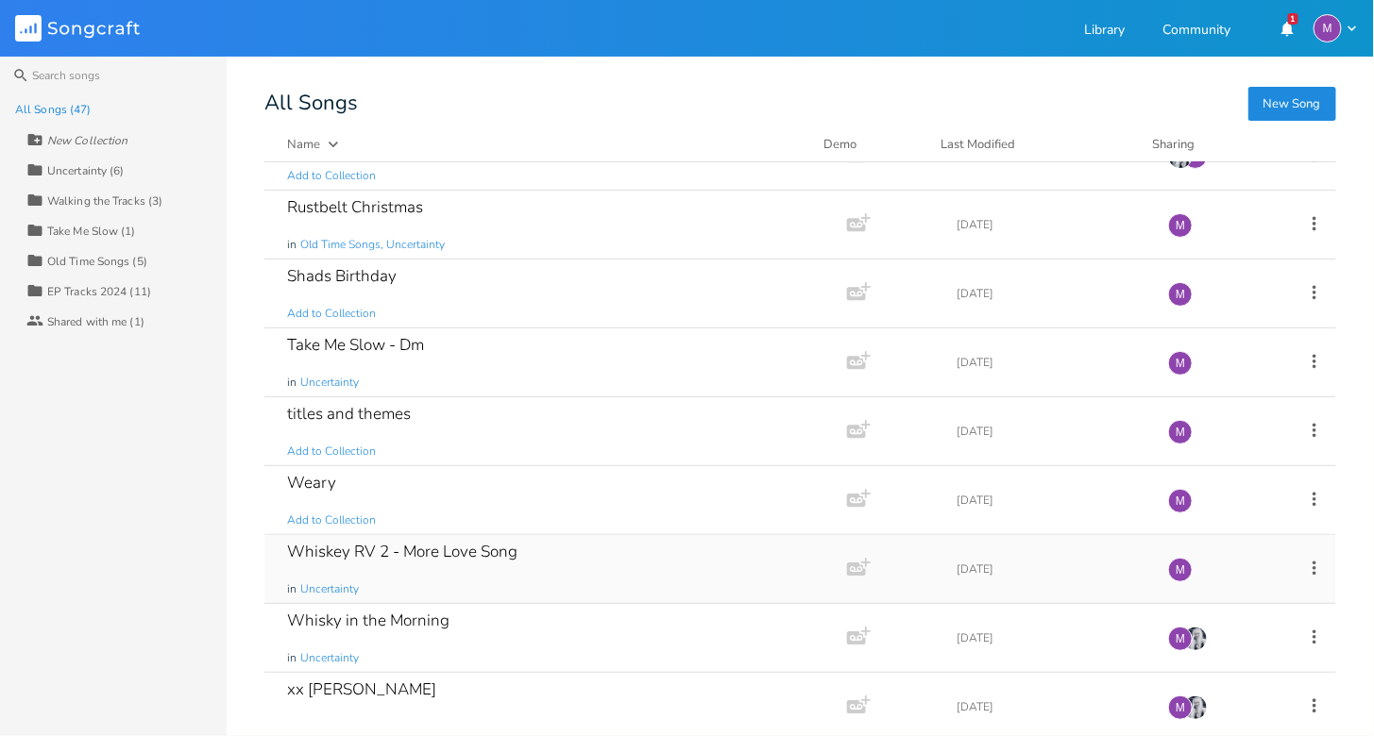
click at [426, 551] on div "Whiskey RV 2 - More Love Song in Uncertainty" at bounding box center [552, 569] width 530 height 68
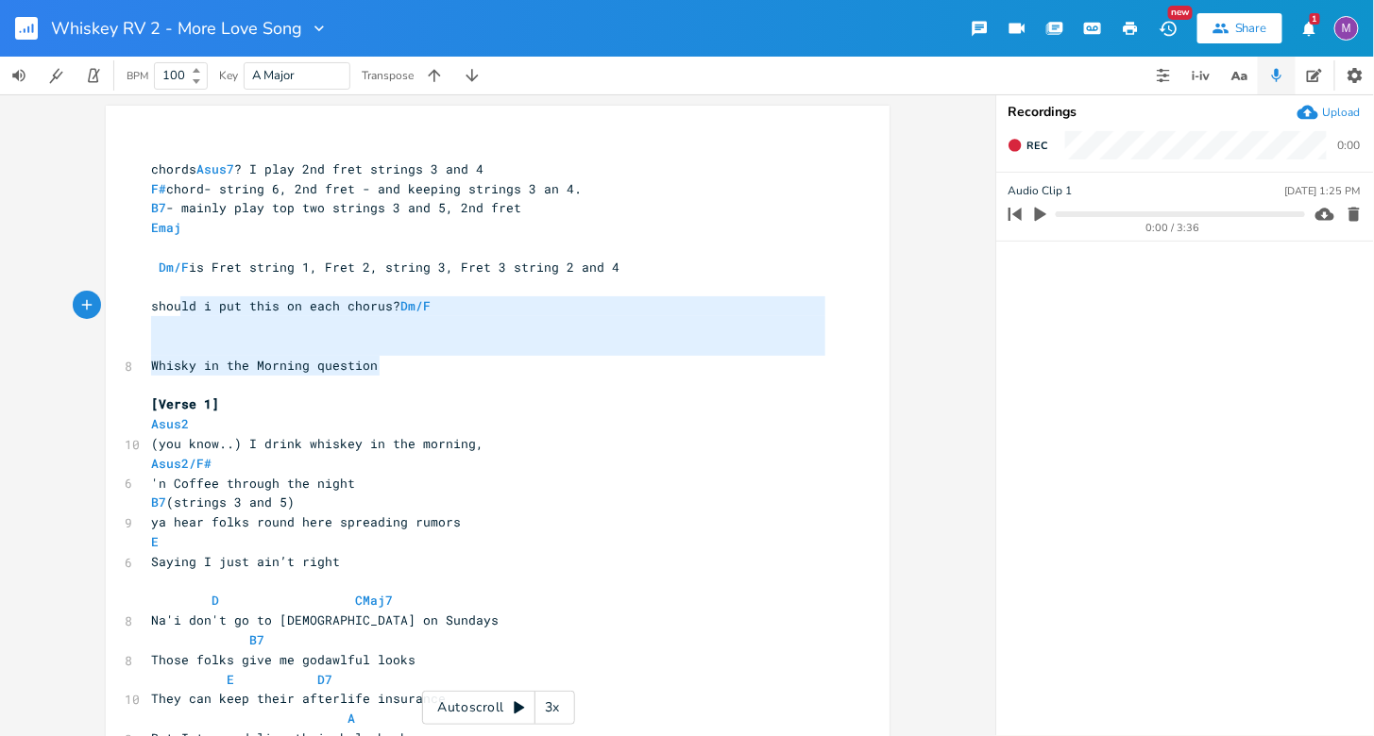
drag, startPoint x: 373, startPoint y: 375, endPoint x: 179, endPoint y: 296, distance: 209.2
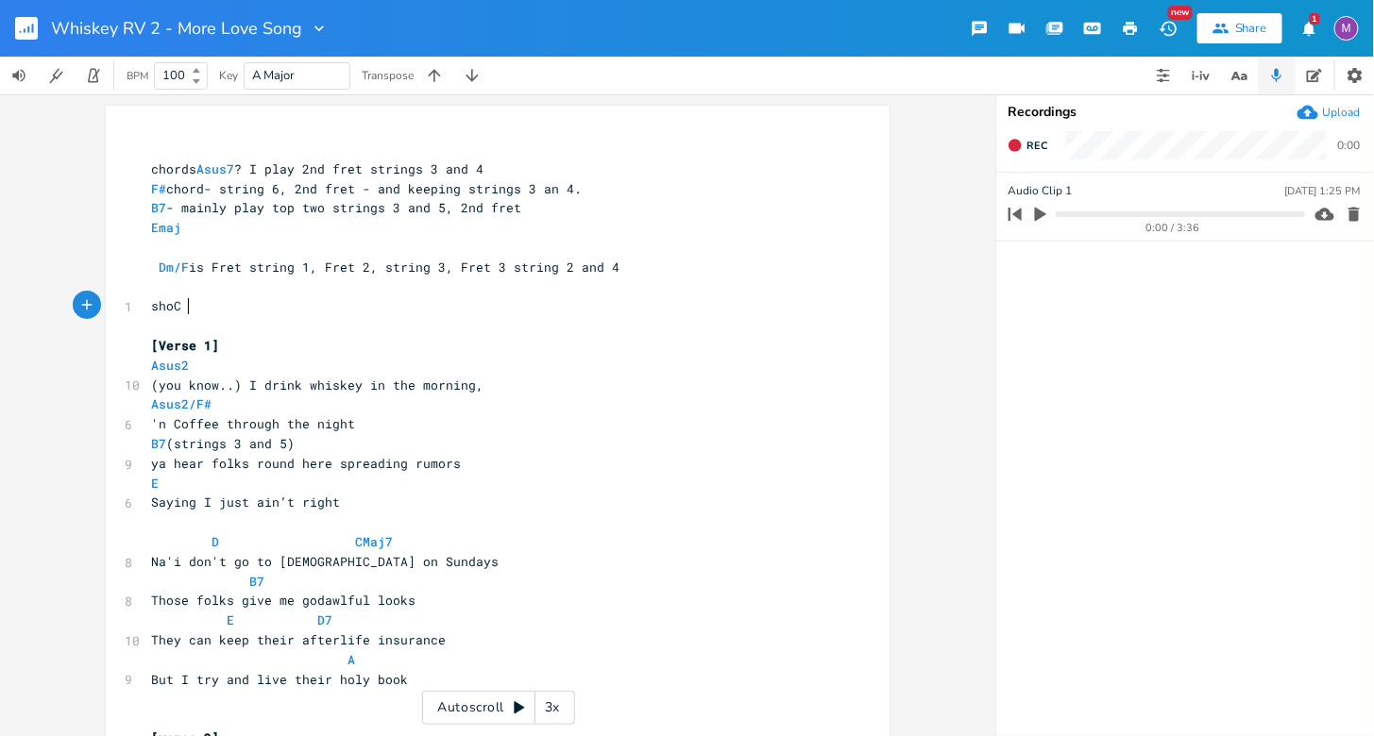
type textarea "Cja"
type textarea "ange"
type textarea "NANE _ Wih"
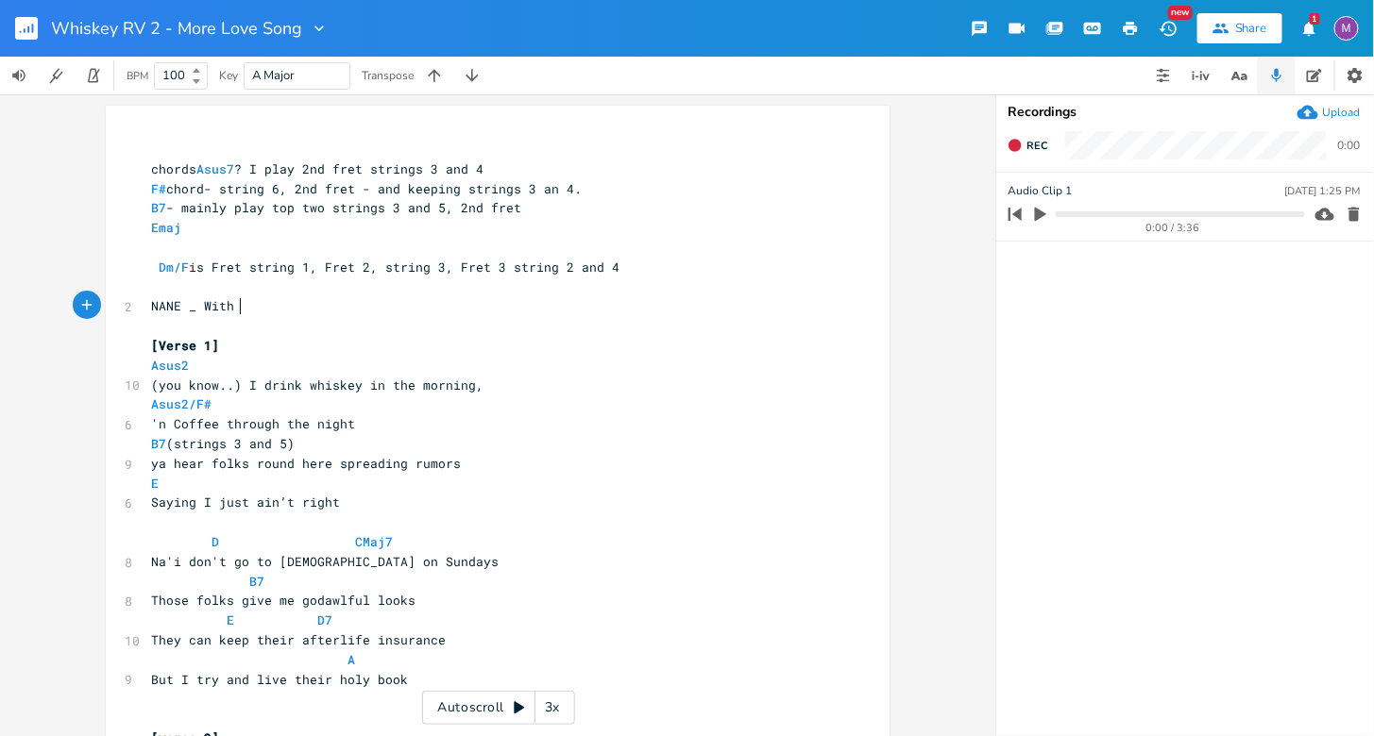
type textarea "thou"
type textarea "You"
type input "With You (Whiskey RV 2)"
click at [349, 313] on pre "NANE _ With You" at bounding box center [488, 306] width 682 height 20
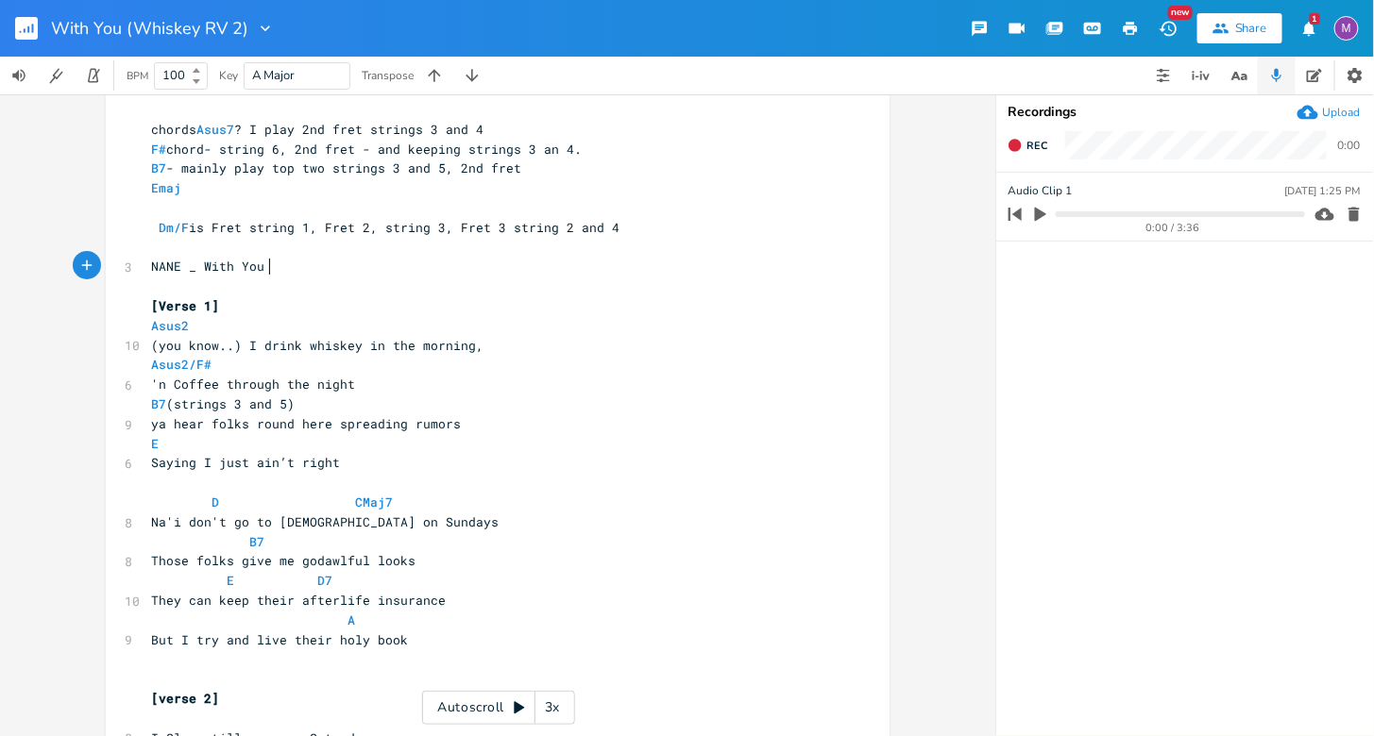
scroll to position [47, 0]
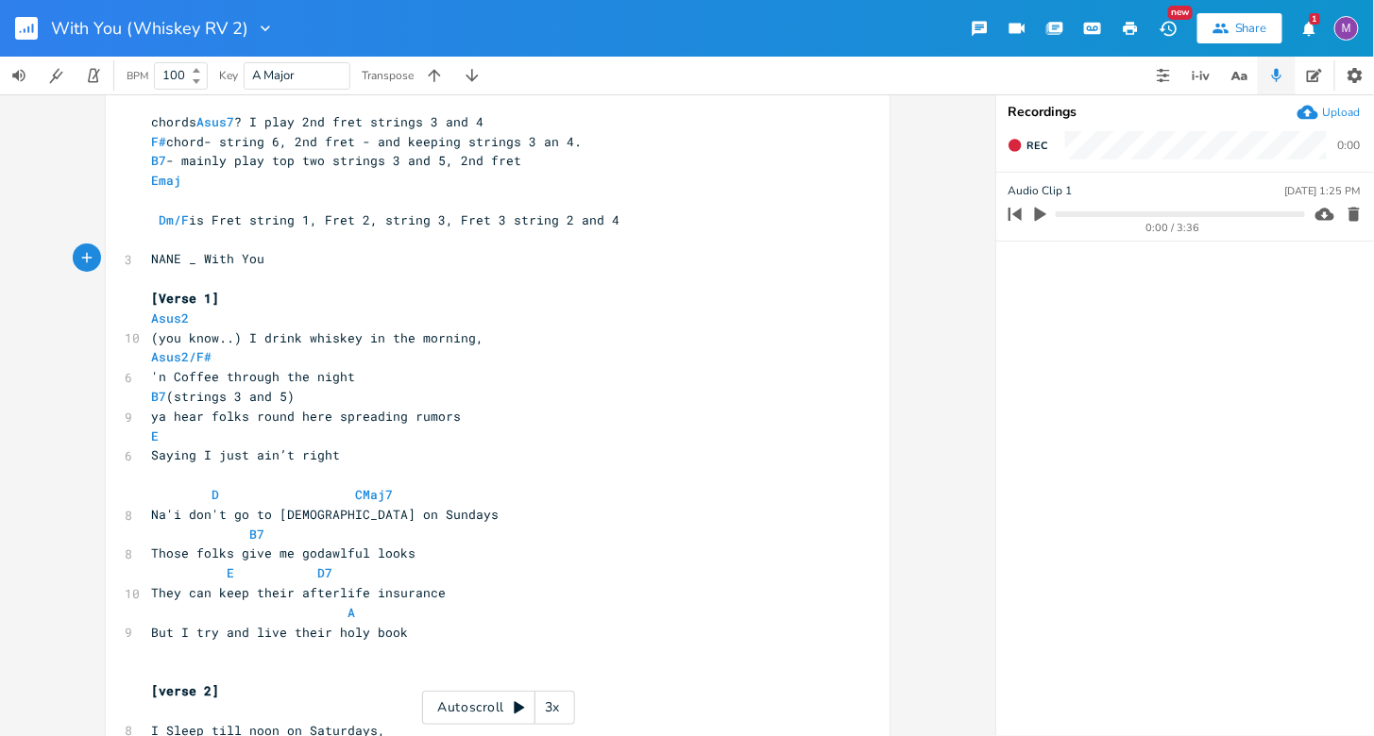
click at [521, 702] on icon at bounding box center [519, 708] width 15 height 15
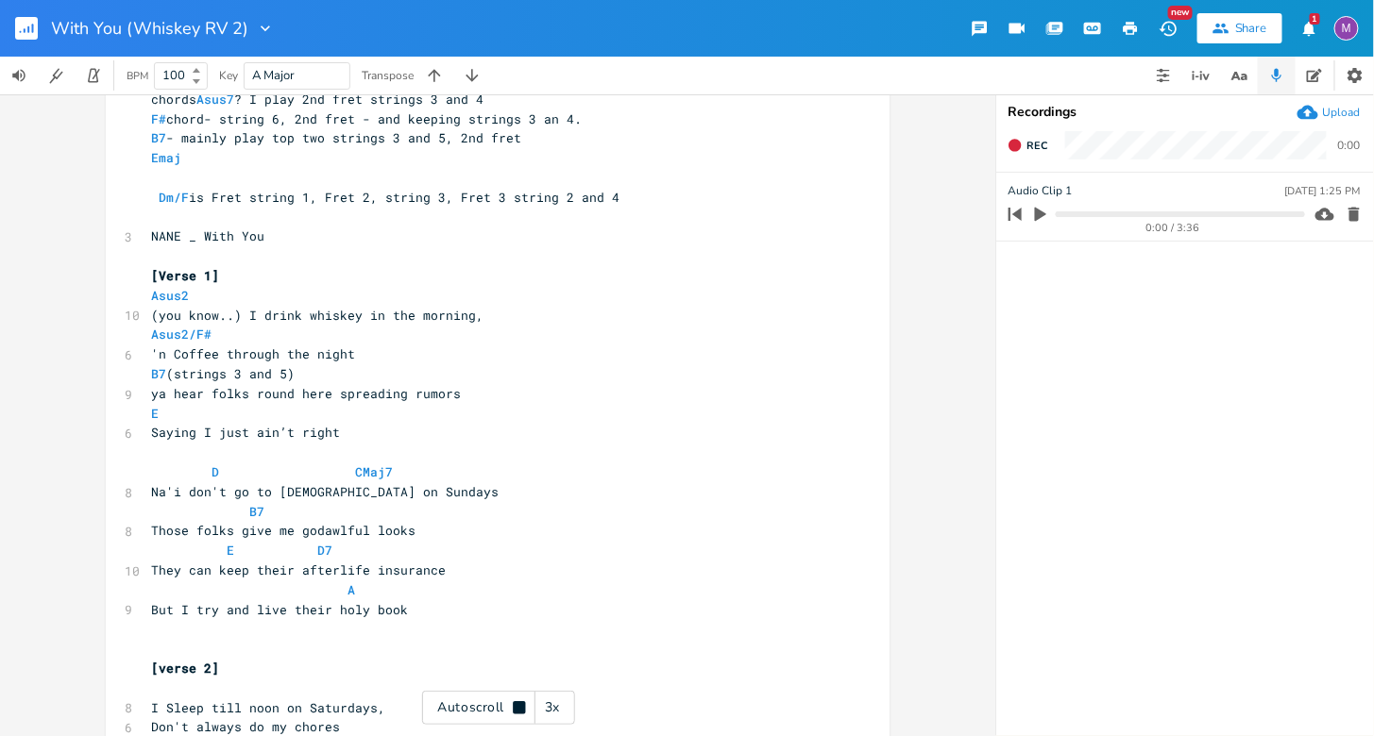
scroll to position [0, 0]
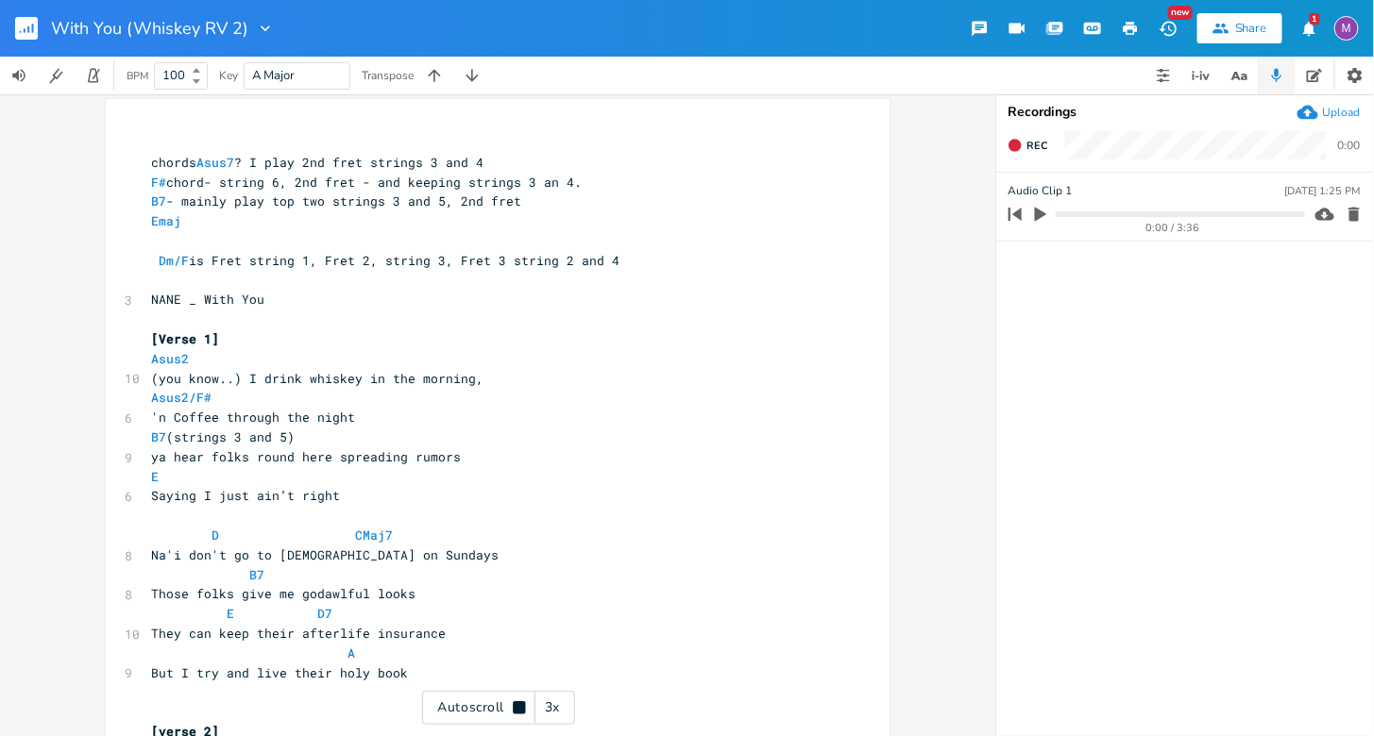
click at [551, 704] on div "3x" at bounding box center [552, 708] width 34 height 34
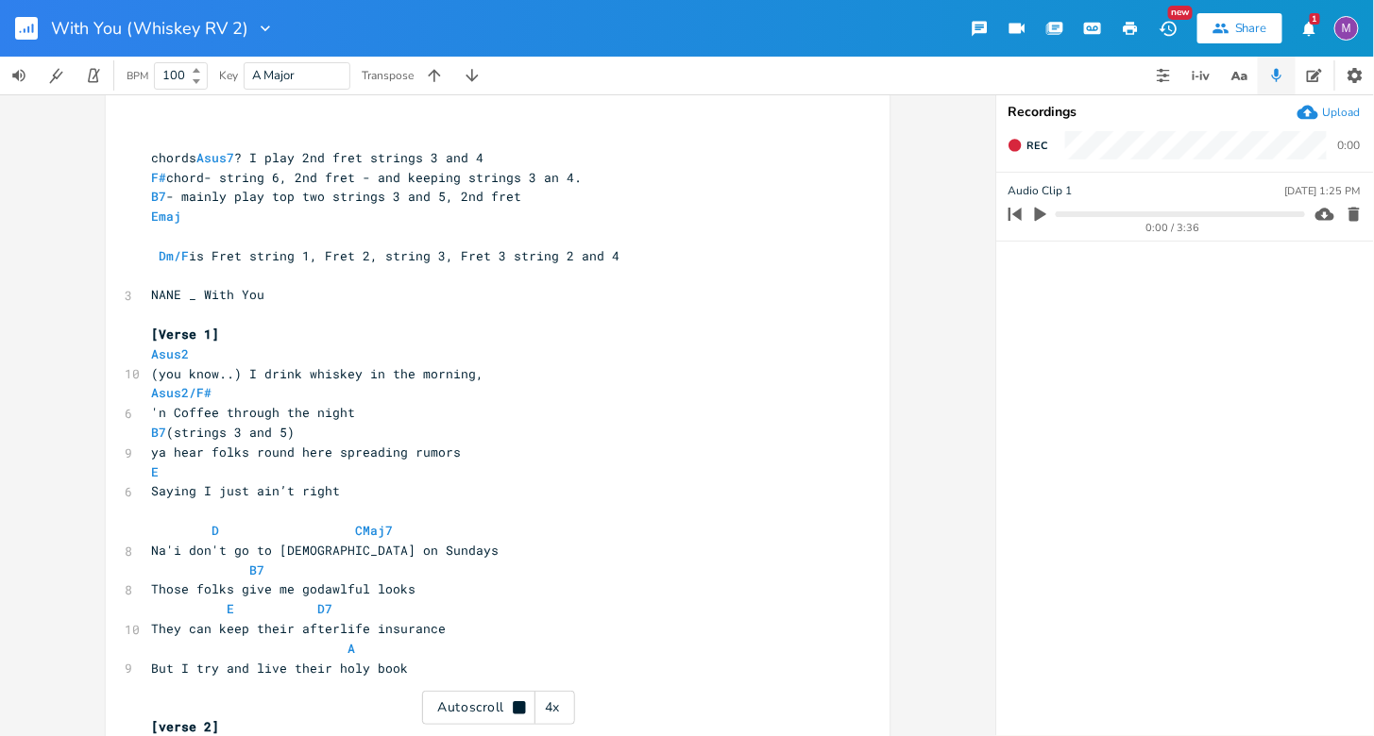
click at [551, 704] on div "4x" at bounding box center [552, 708] width 34 height 34
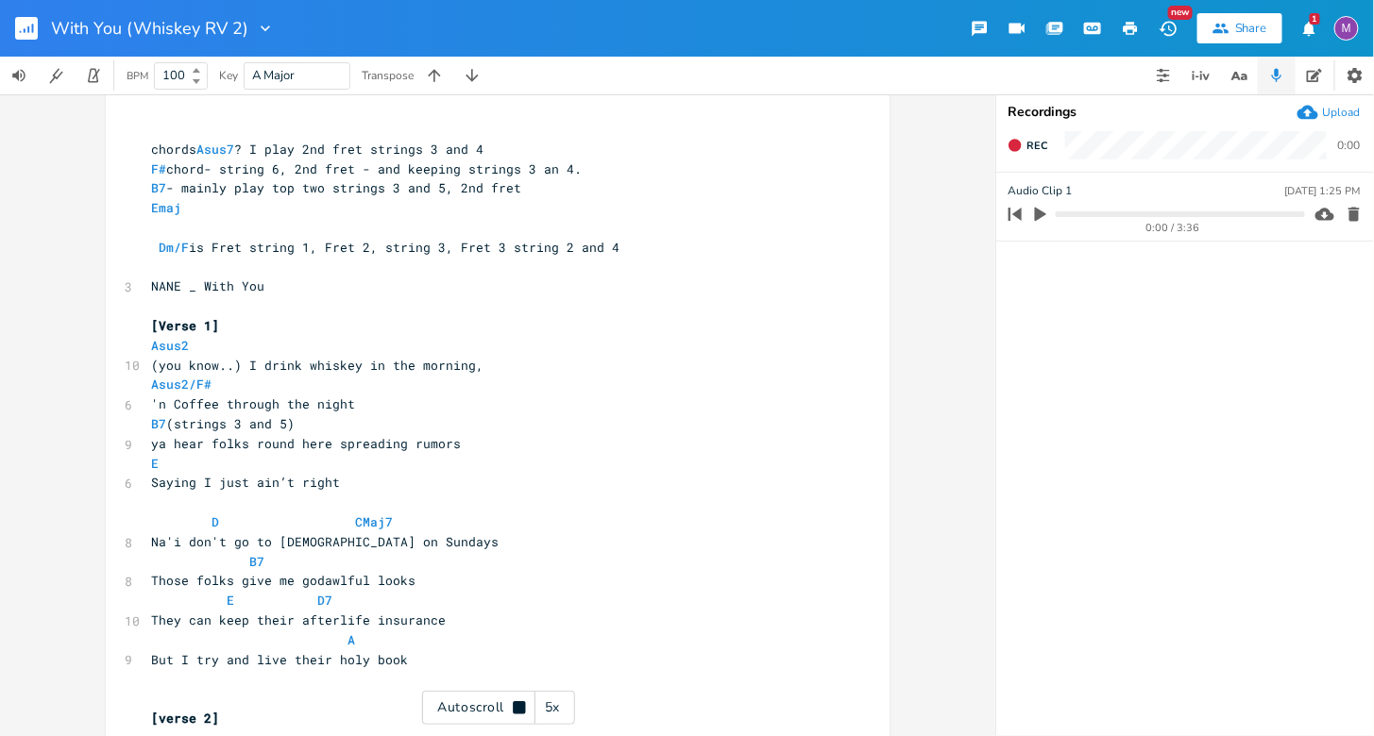
click at [551, 704] on div "5x" at bounding box center [552, 708] width 34 height 34
click at [551, 704] on div "1x" at bounding box center [552, 708] width 34 height 34
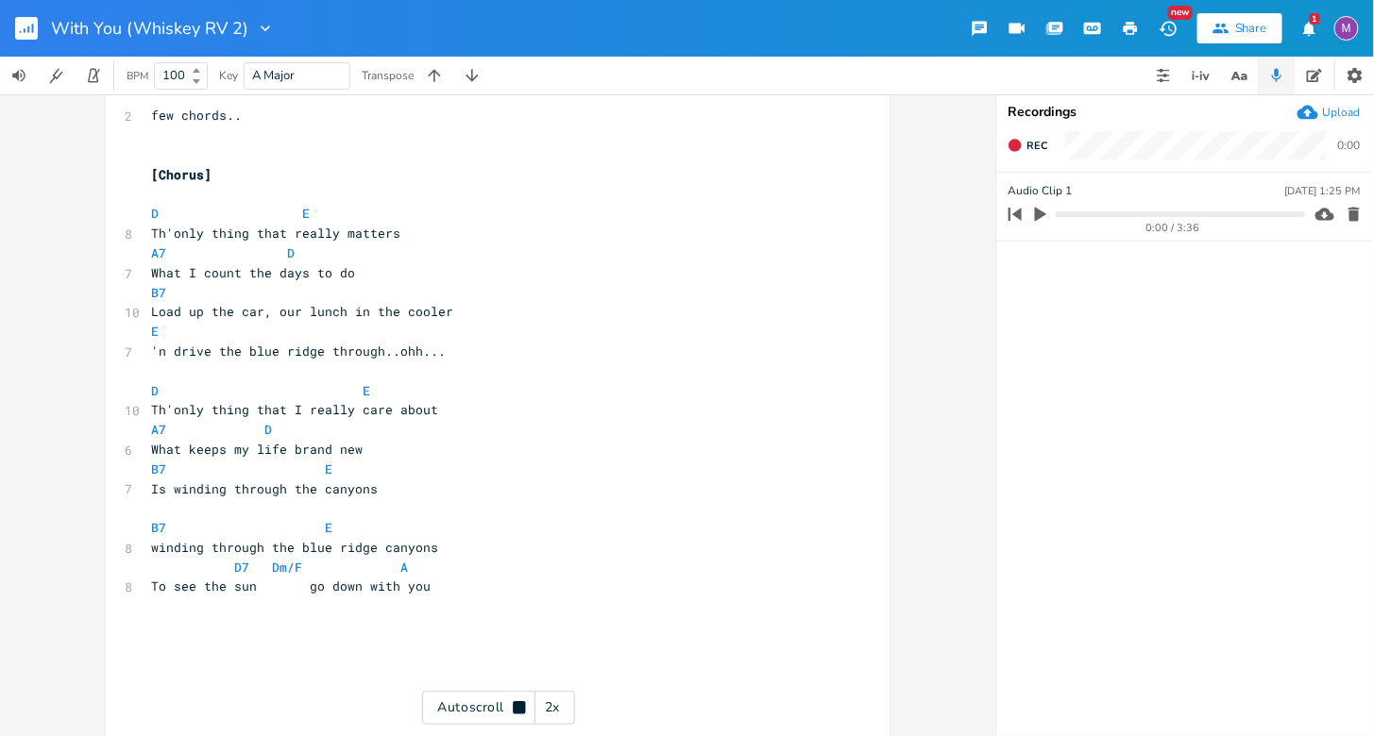
scroll to position [1547, 0]
